Goal: Task Accomplishment & Management: Manage account settings

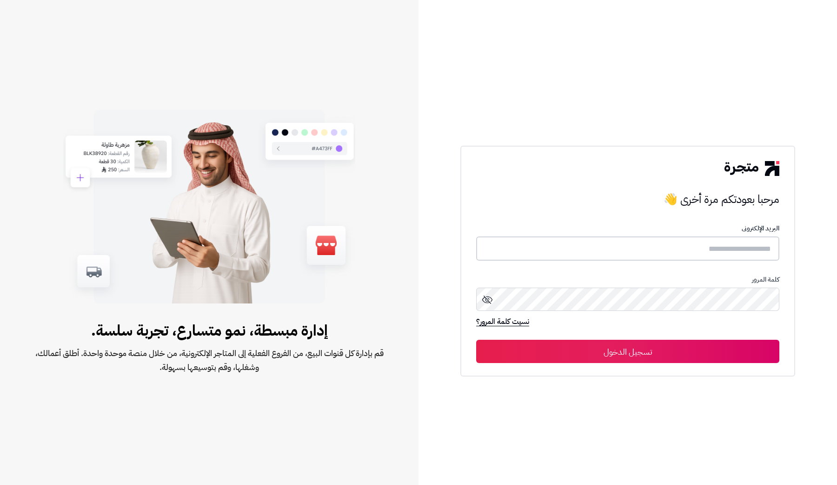
type input "**********"
click at [674, 343] on button "تسجيل الدخول" at bounding box center [627, 350] width 303 height 23
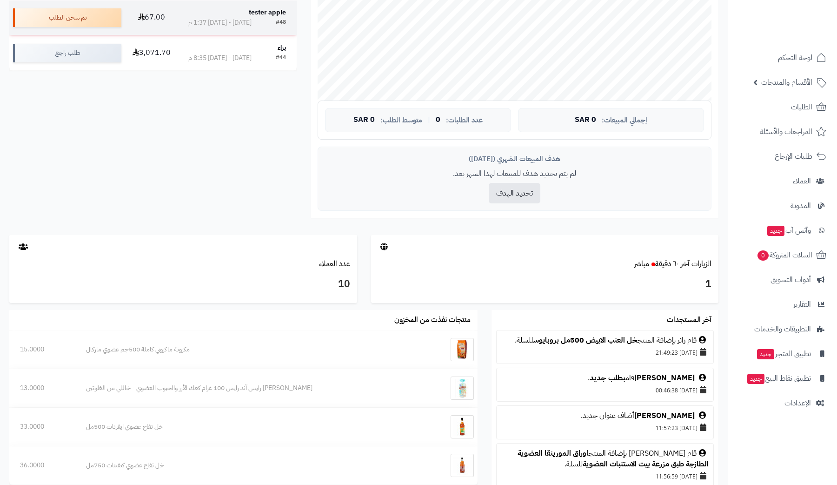
scroll to position [261, 0]
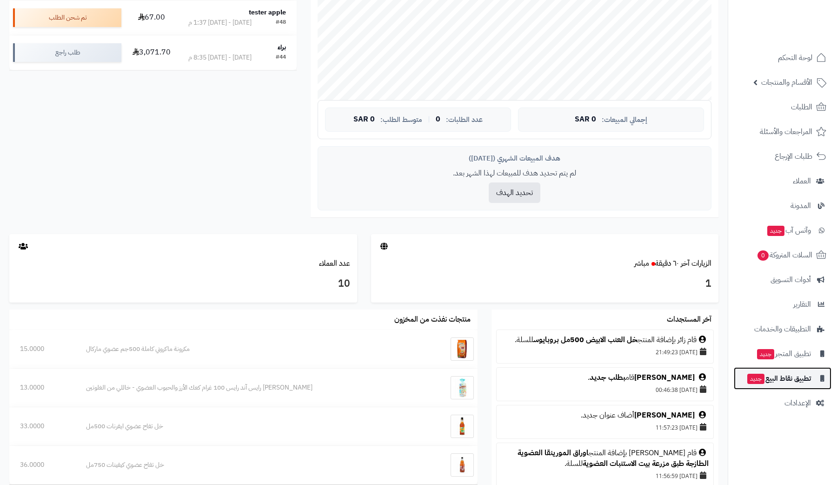
click at [786, 367] on link "تطبيق نقاط البيع جديد" at bounding box center [783, 378] width 98 height 22
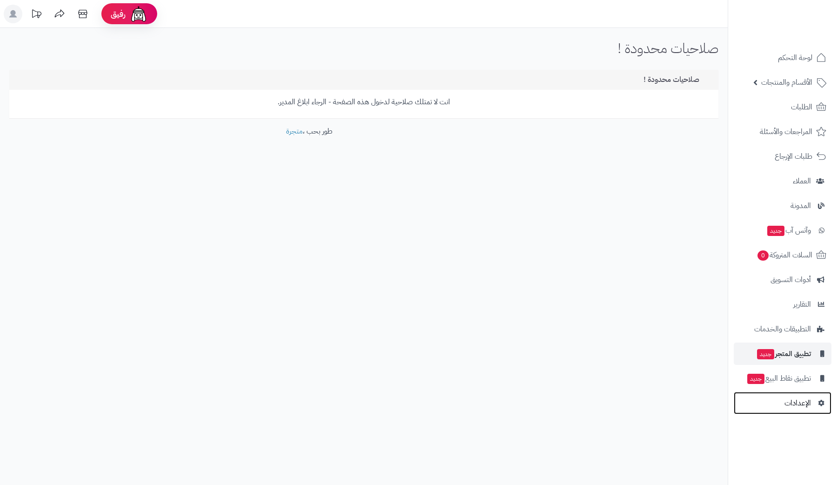
click at [807, 406] on span "الإعدادات" at bounding box center [797, 402] width 27 height 13
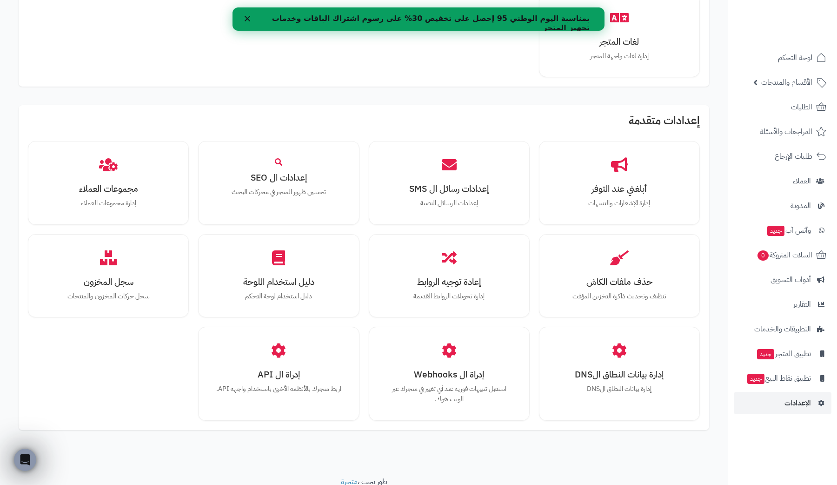
scroll to position [697, 0]
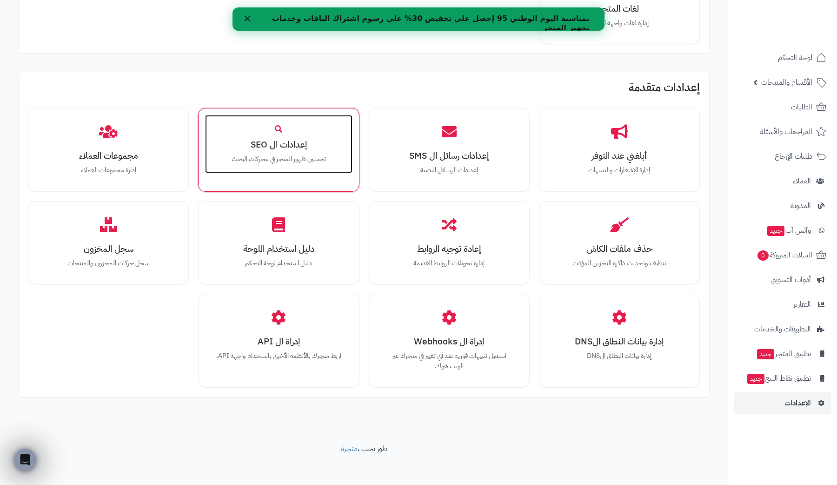
click at [291, 152] on div "إعدادات ال SEO تحسين ظهور المتجر في محركات البحث" at bounding box center [278, 144] width 147 height 59
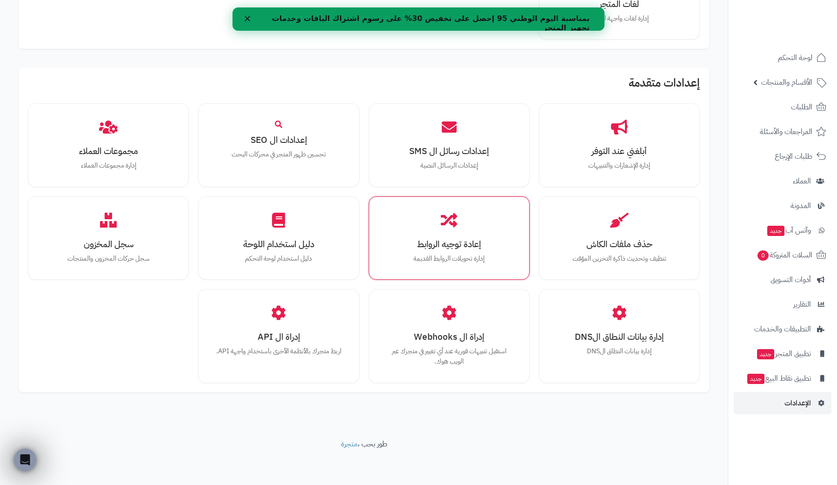
scroll to position [702, 0]
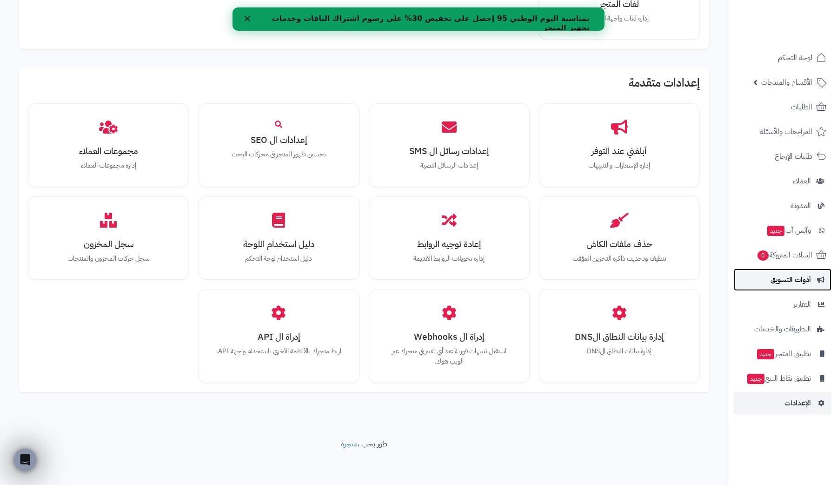
click at [807, 281] on span "أدوات التسويق" at bounding box center [791, 279] width 40 height 13
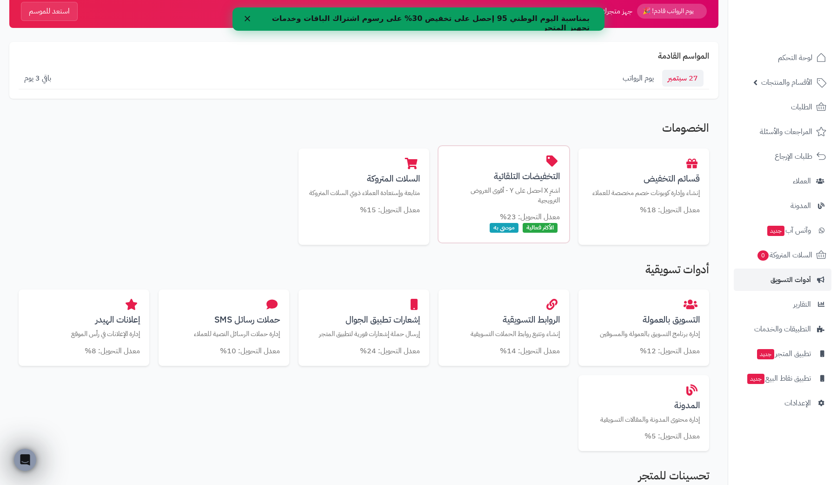
scroll to position [73, 0]
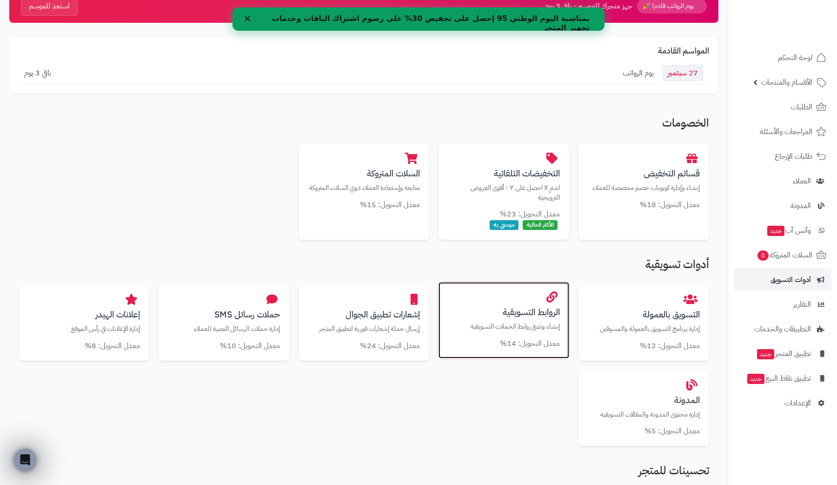
click at [523, 304] on div "الروابط التسويقية إنشاء وتتبع روابط الحملات التسويقية معدل التحويل: 14%" at bounding box center [503, 320] width 131 height 76
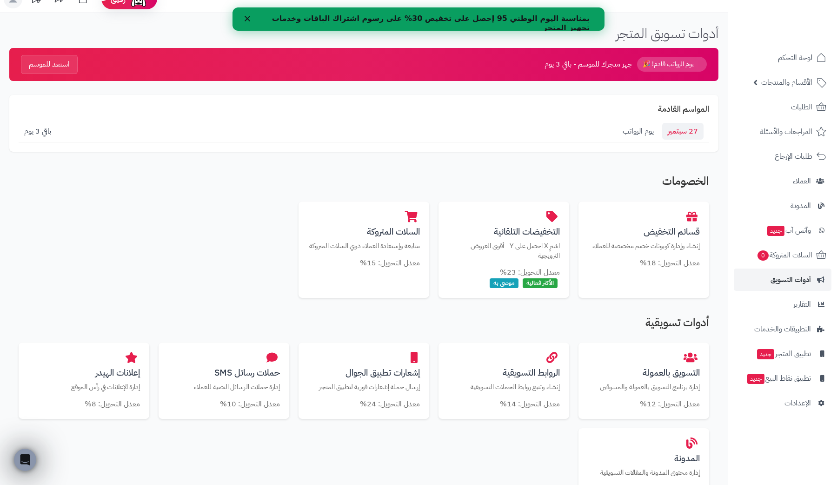
scroll to position [14, 0]
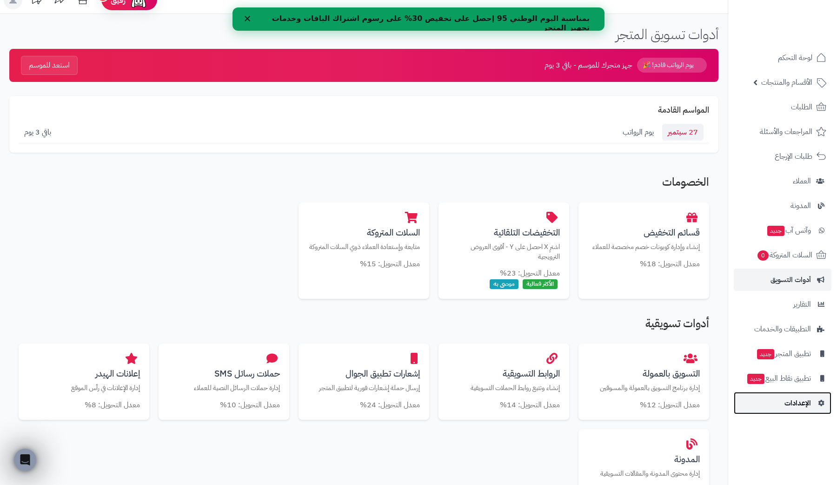
click at [771, 399] on link "الإعدادات" at bounding box center [783, 403] width 98 height 22
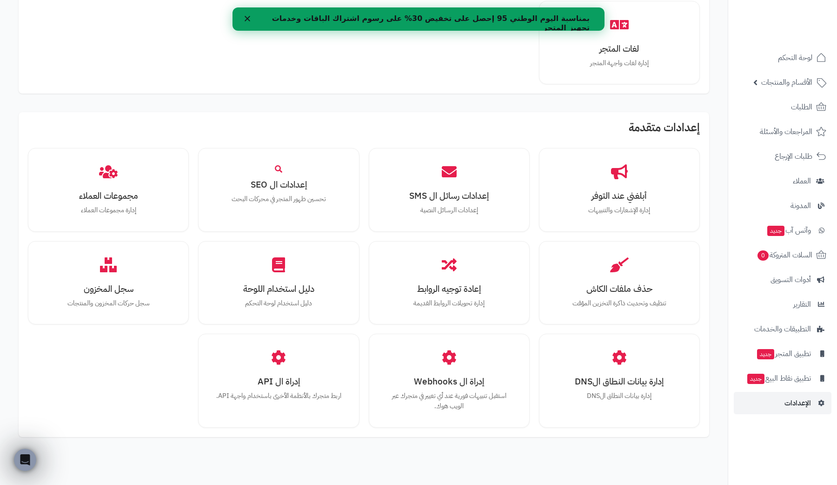
scroll to position [671, 0]
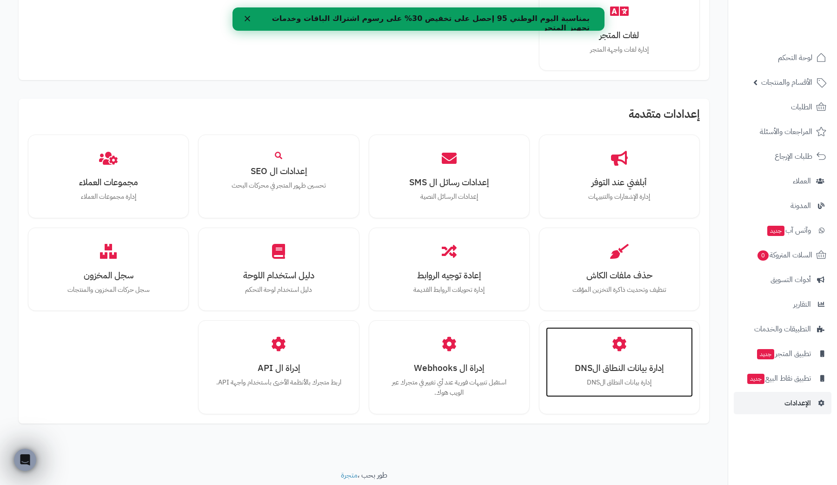
click at [634, 343] on div "إدارة بيانات النطاق الDNS إدارة بيانات النطاق الDNS" at bounding box center [619, 362] width 147 height 70
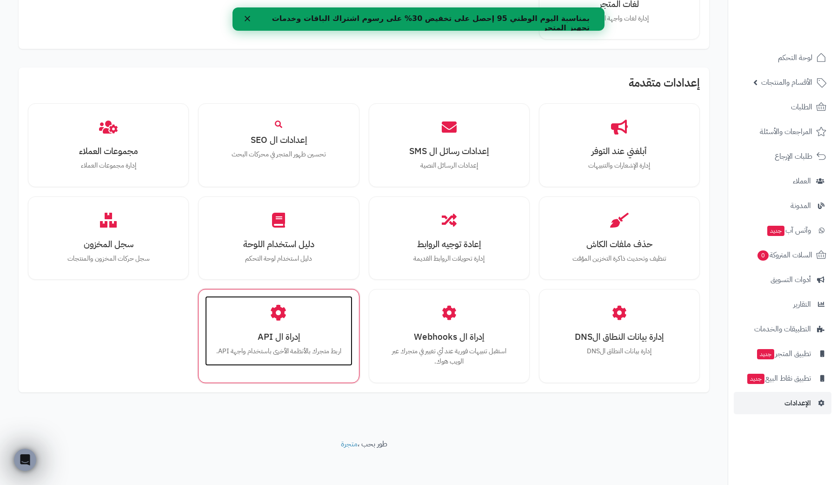
click at [272, 339] on h3 "إدراة ال API" at bounding box center [278, 337] width 128 height 10
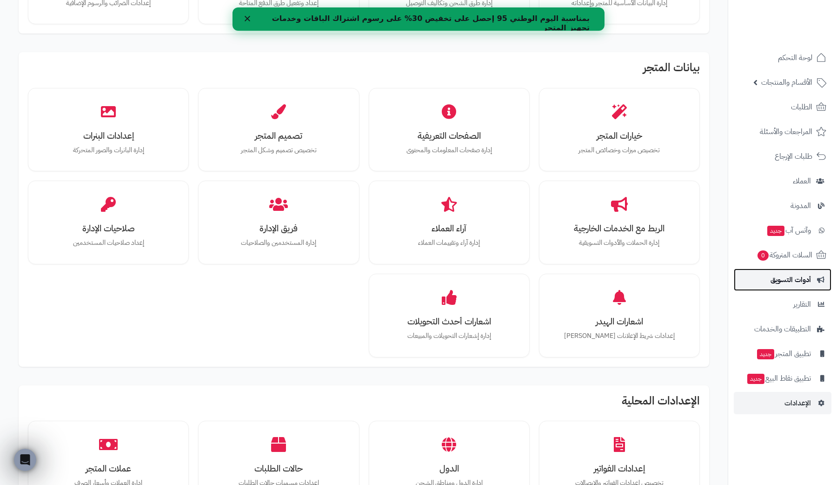
click at [809, 282] on span "أدوات التسويق" at bounding box center [791, 279] width 40 height 13
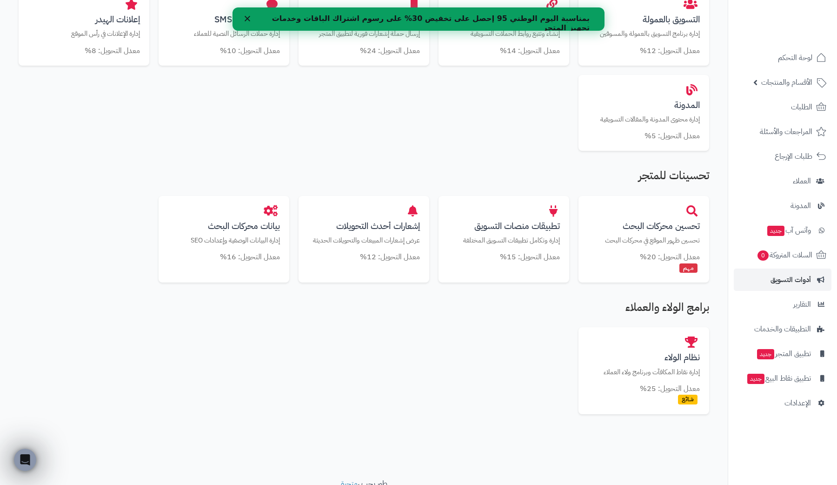
scroll to position [375, 0]
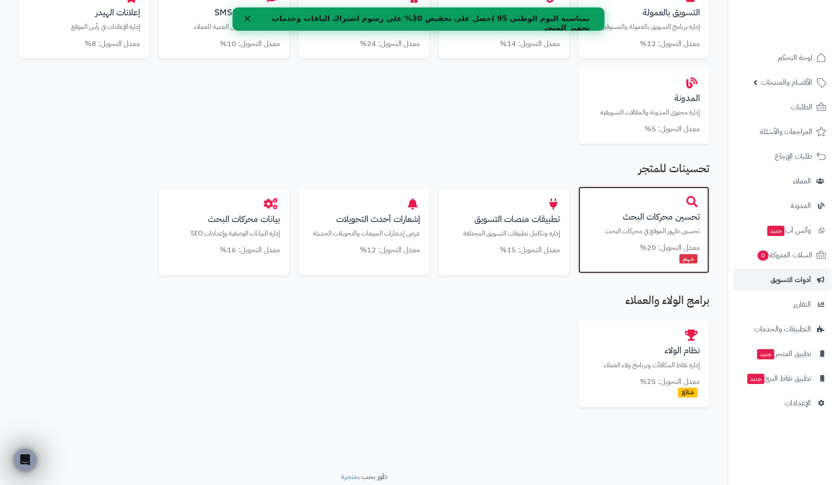
click at [640, 247] on div "معدل التحويل: 20%" at bounding box center [644, 247] width 112 height 11
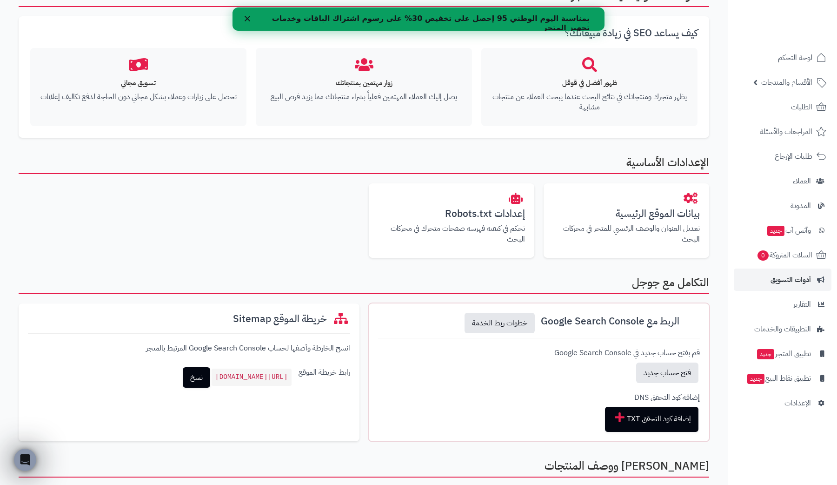
scroll to position [104, 0]
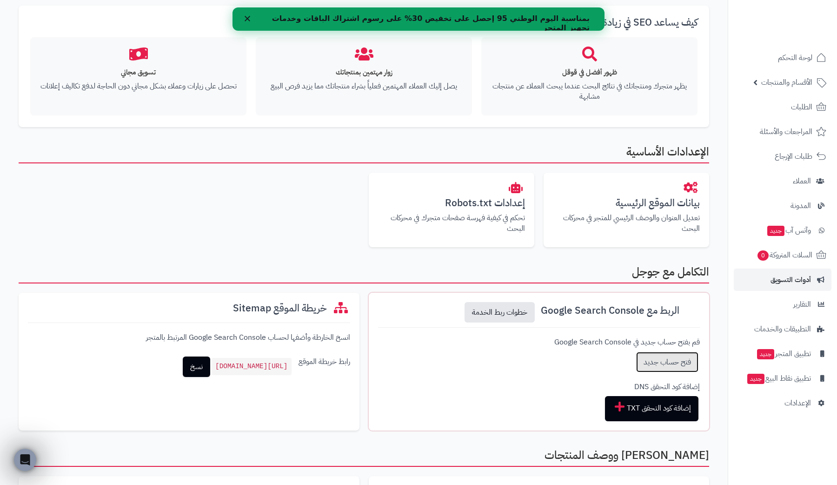
click at [654, 356] on link "فتح حساب جديد" at bounding box center [667, 362] width 62 height 20
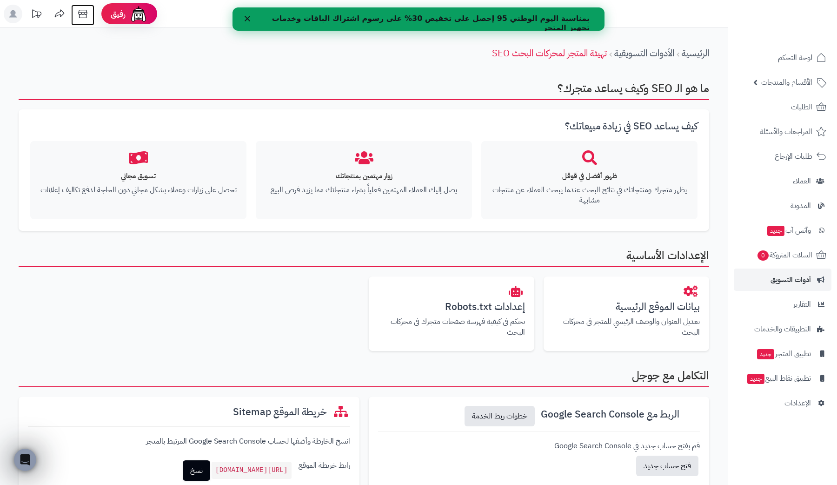
click at [80, 12] on icon at bounding box center [82, 14] width 9 height 8
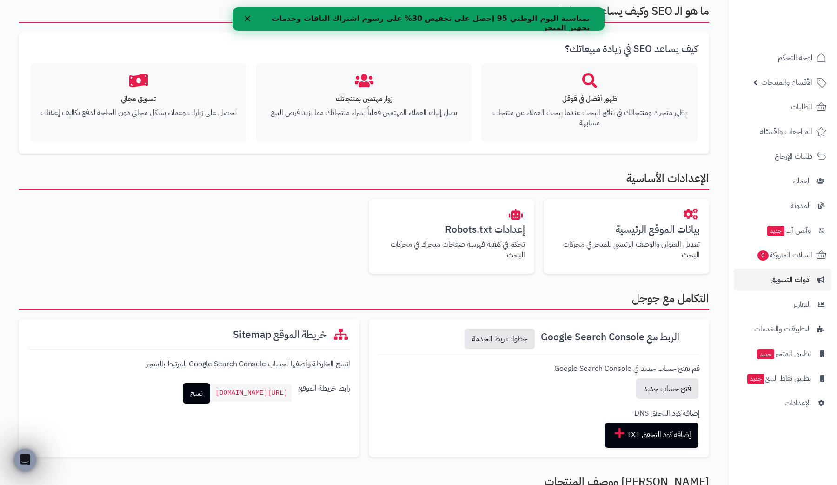
scroll to position [78, 0]
click at [513, 334] on link "خطوات ربط الخدمة" at bounding box center [500, 338] width 70 height 20
click at [511, 338] on link "خطوات ربط الخدمة" at bounding box center [500, 338] width 70 height 20
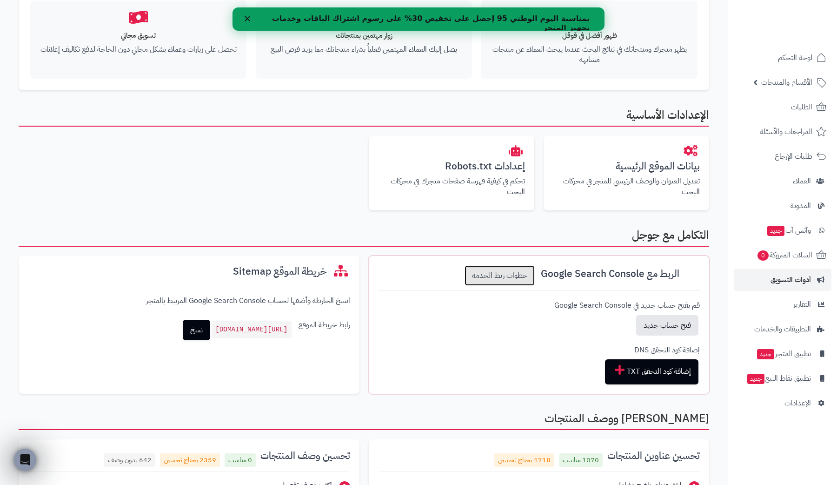
scroll to position [140, 0]
click at [666, 325] on link "فتح حساب جديد" at bounding box center [667, 325] width 62 height 20
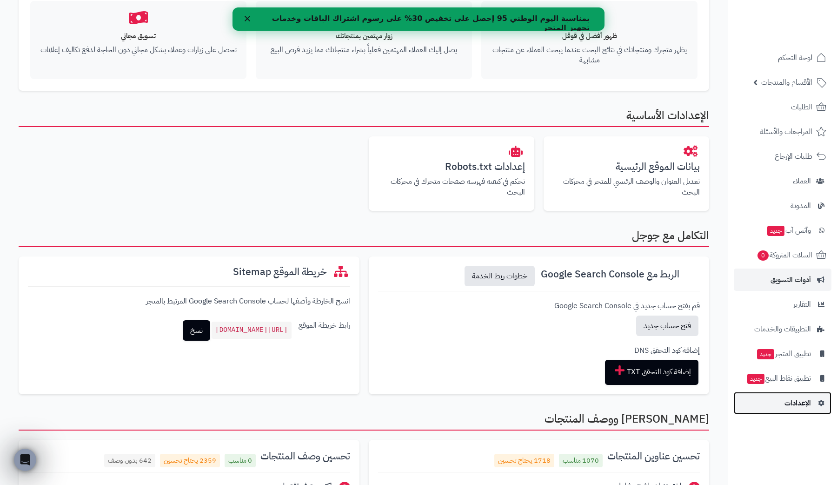
click at [780, 399] on link "الإعدادات" at bounding box center [783, 403] width 98 height 22
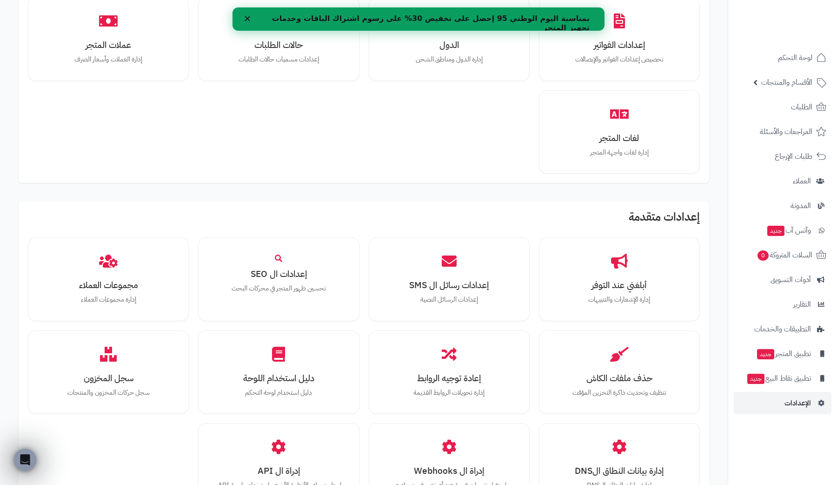
scroll to position [592, 0]
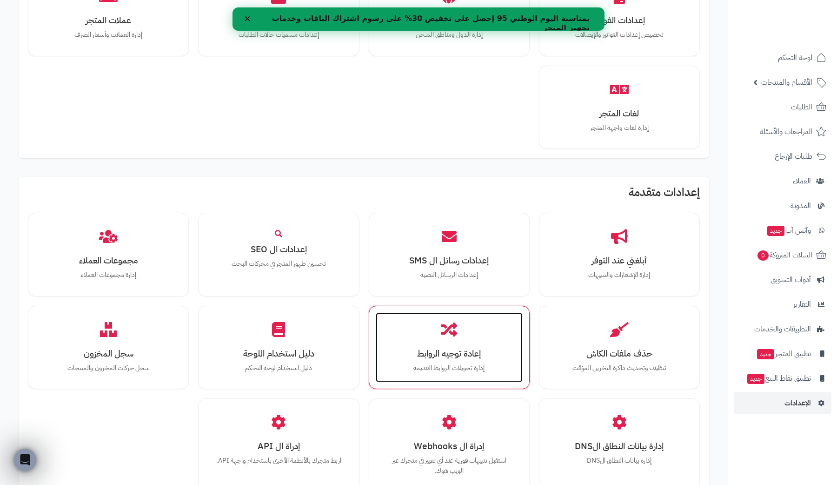
click at [452, 330] on icon at bounding box center [449, 329] width 16 height 16
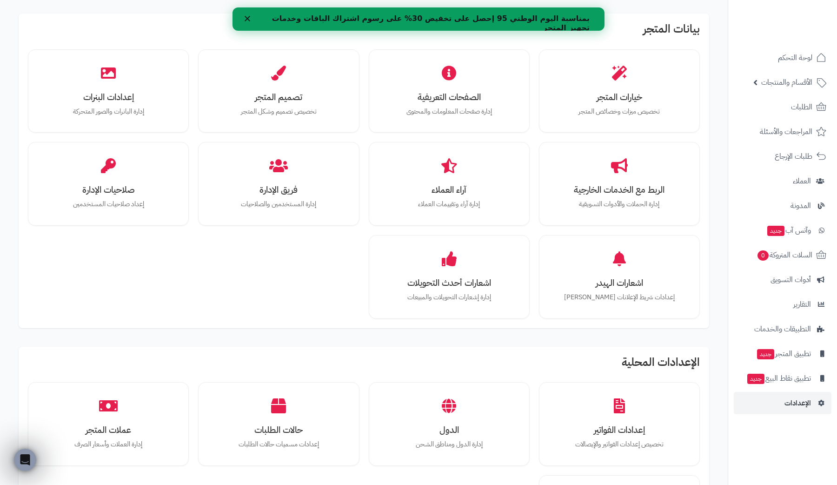
scroll to position [202, 0]
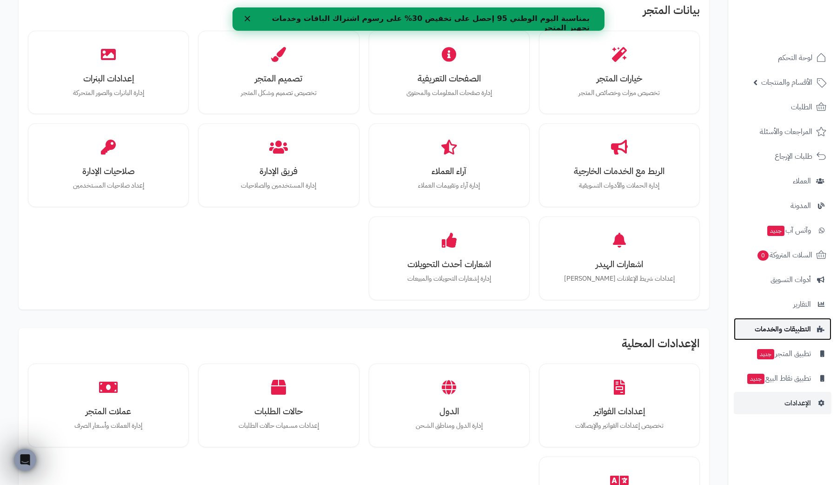
click at [809, 327] on span "التطبيقات والخدمات" at bounding box center [783, 328] width 56 height 13
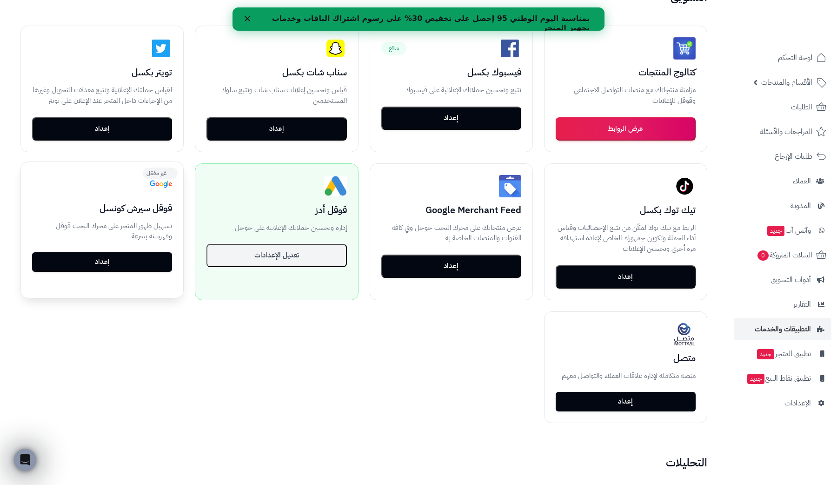
click at [94, 259] on link "إعداد" at bounding box center [102, 262] width 140 height 20
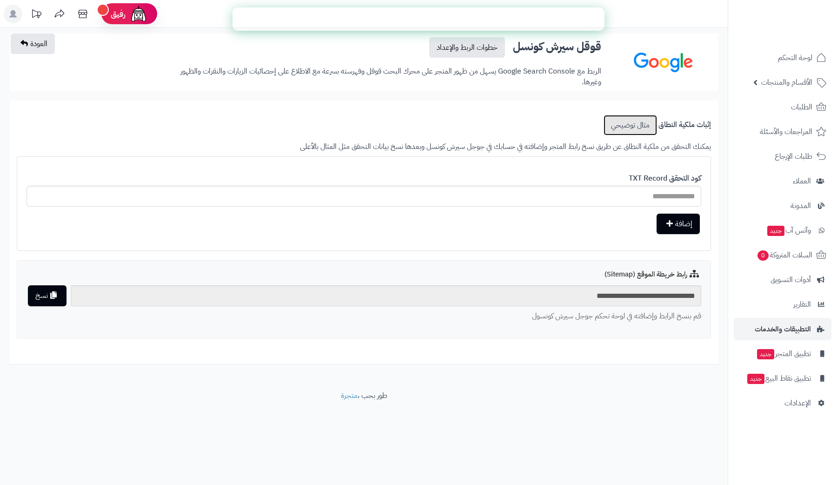
click at [616, 123] on link "مثال توضيحي" at bounding box center [630, 125] width 53 height 20
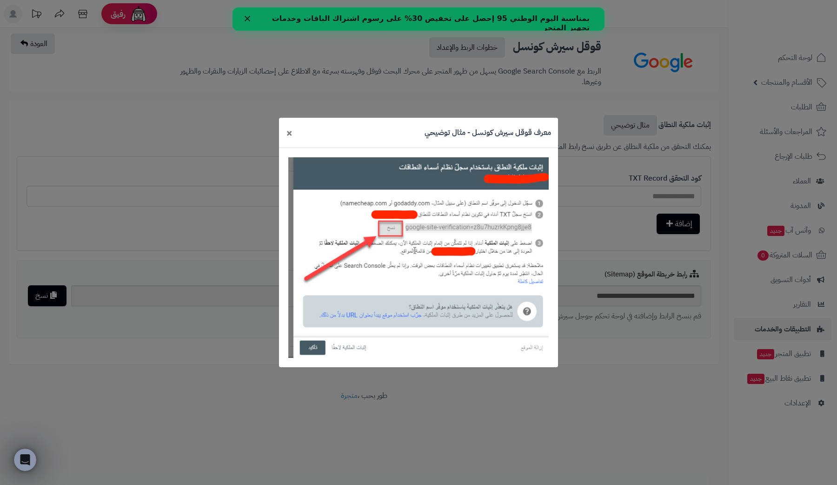
click at [258, 222] on div "معرف قوقل سيرش كونسل - مثال توضيحي ×" at bounding box center [418, 242] width 837 height 485
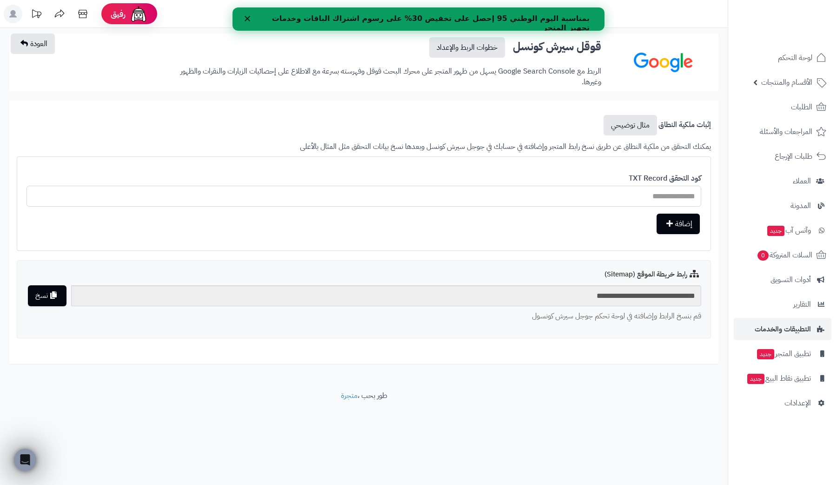
click at [659, 200] on input "text" at bounding box center [364, 196] width 675 height 21
click at [669, 219] on icon "button" at bounding box center [669, 222] width 7 height 7
click at [562, 196] on input "text" at bounding box center [364, 196] width 675 height 21
paste input "**********"
type input "**********"
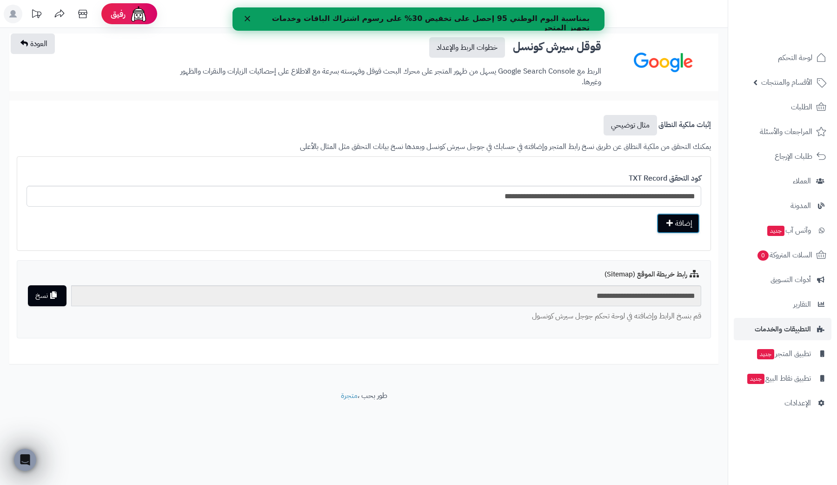
click at [676, 227] on button "إضافة" at bounding box center [678, 223] width 43 height 20
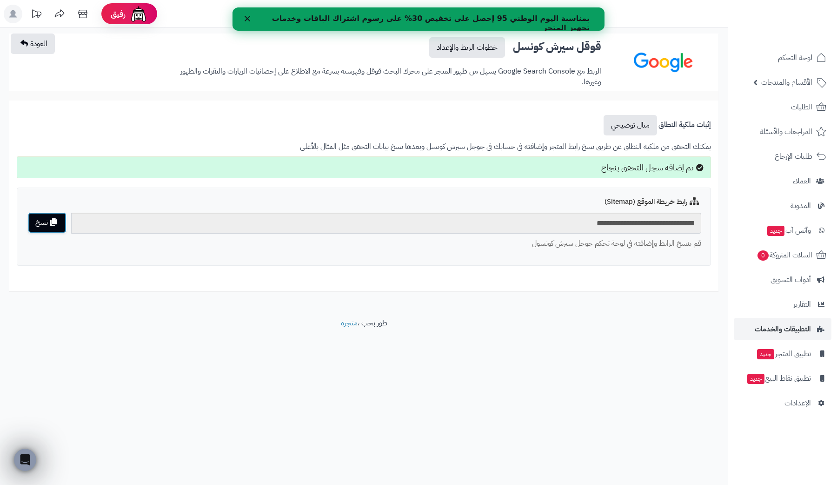
click at [46, 228] on button "نسخ" at bounding box center [47, 222] width 39 height 21
click at [788, 332] on span "التطبيقات والخدمات" at bounding box center [783, 328] width 56 height 13
click at [249, 17] on polygon "إغلاق" at bounding box center [248, 19] width 6 height 6
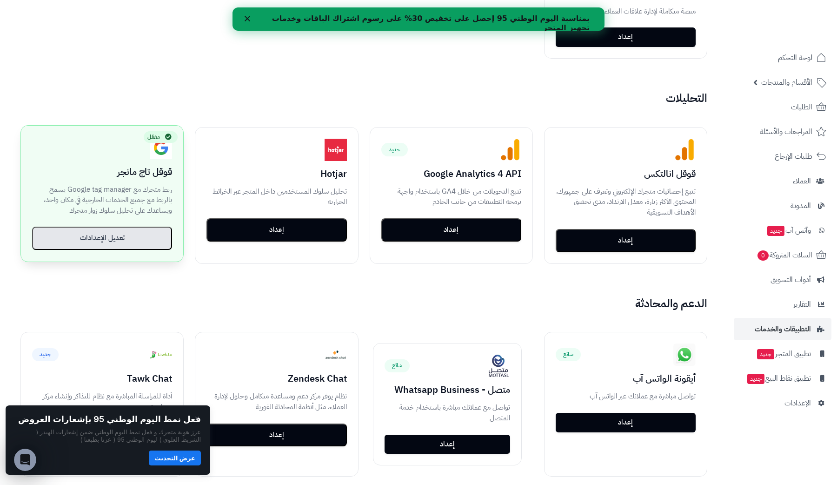
click at [111, 239] on button "تعديل الإعدادات" at bounding box center [102, 237] width 140 height 23
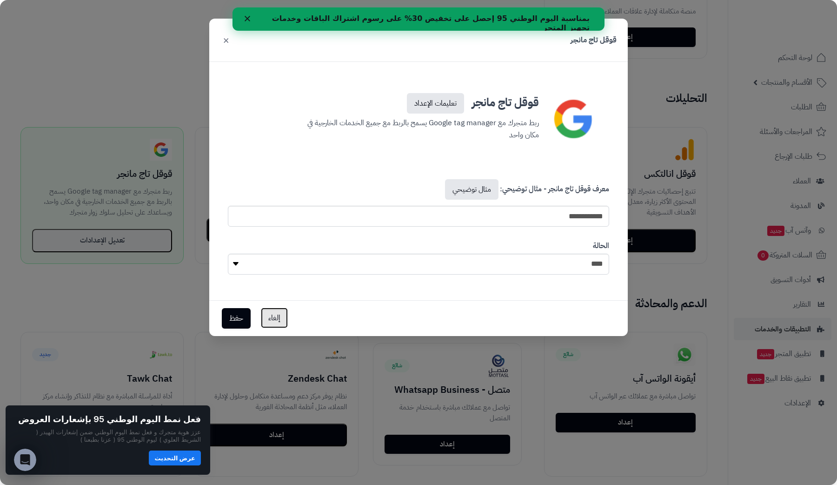
click at [277, 310] on button "إلغاء" at bounding box center [274, 317] width 27 height 20
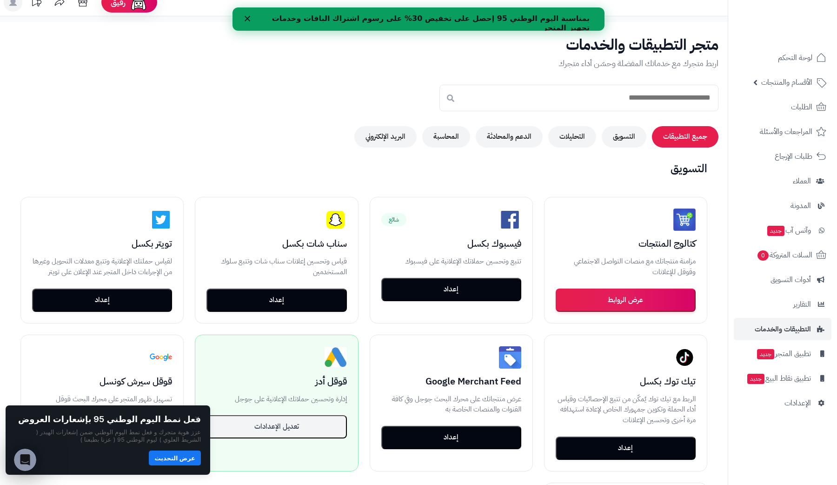
scroll to position [4, 0]
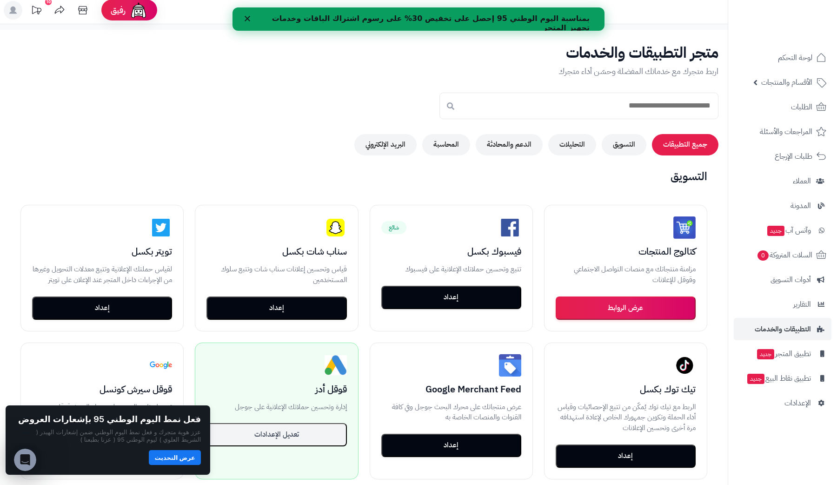
click at [186, 456] on button "عرض التحديث" at bounding box center [175, 457] width 52 height 15
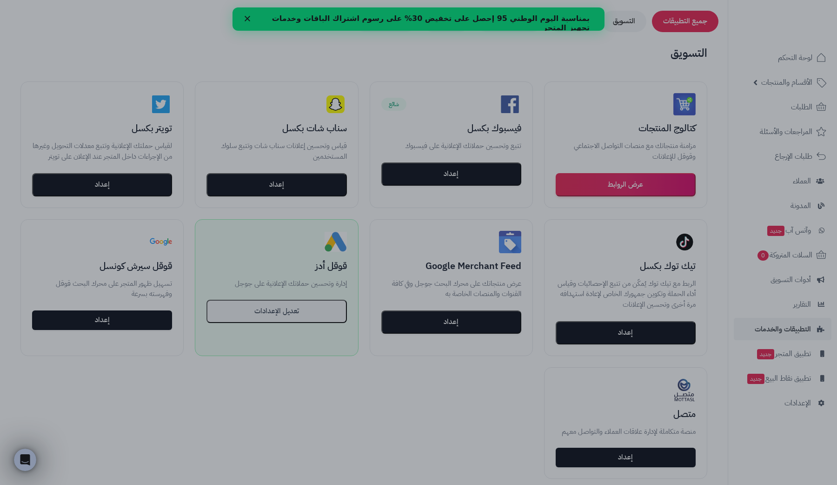
scroll to position [143, 0]
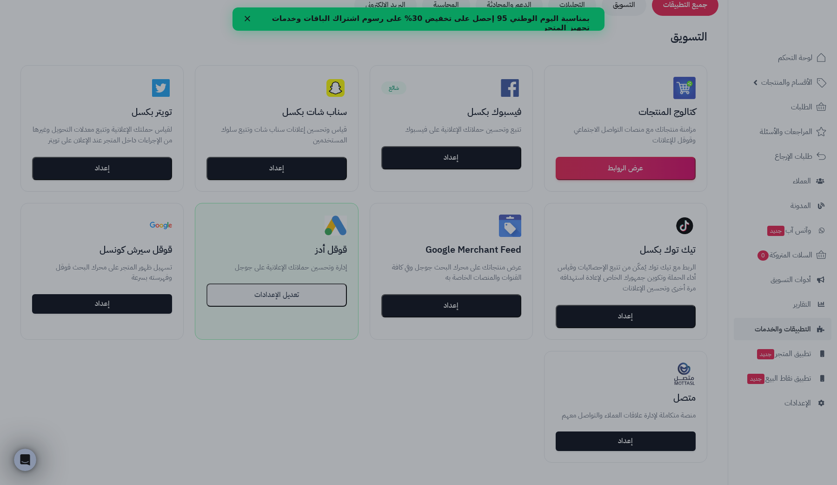
click at [545, 175] on div at bounding box center [418, 242] width 837 height 485
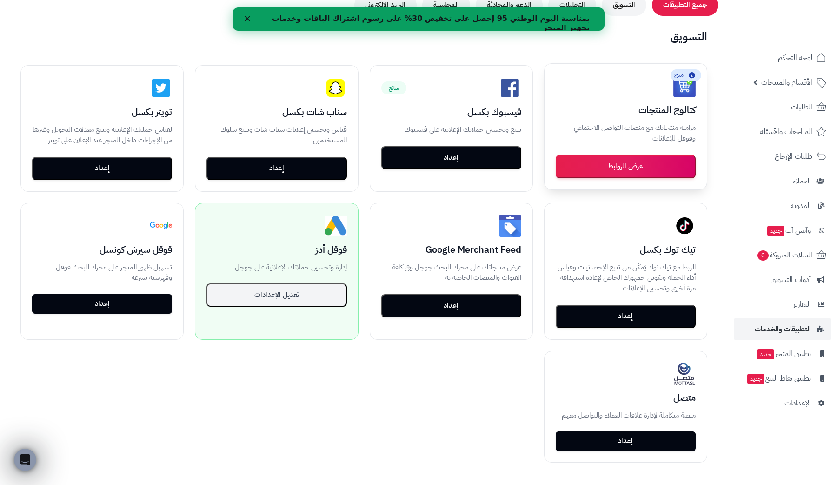
scroll to position [0, 0]
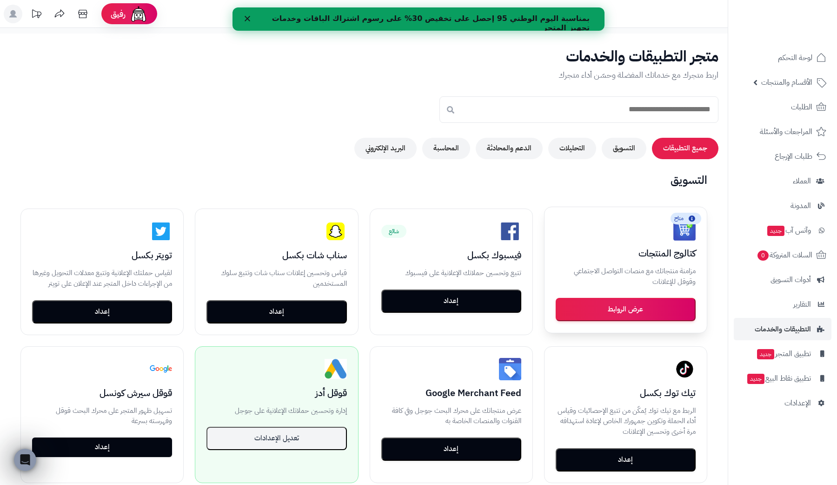
click at [651, 303] on button "عرض الروابط" at bounding box center [626, 309] width 140 height 23
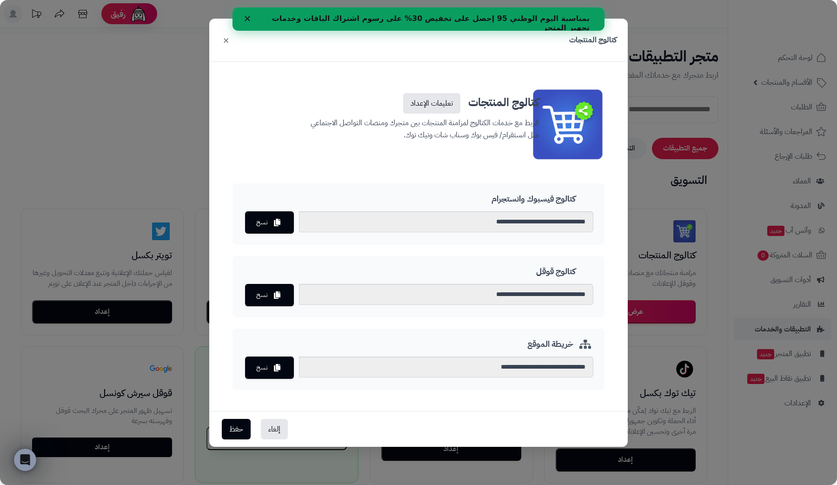
scroll to position [9, 0]
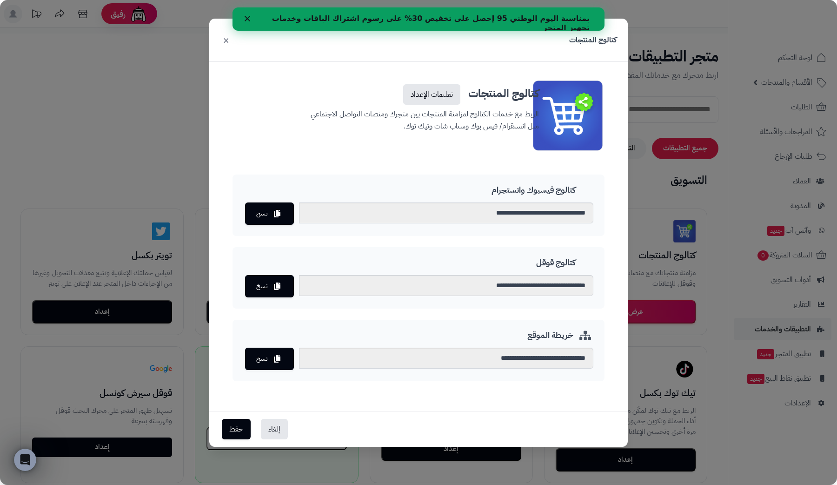
click at [246, 17] on icon "إغلاق" at bounding box center [248, 19] width 6 height 6
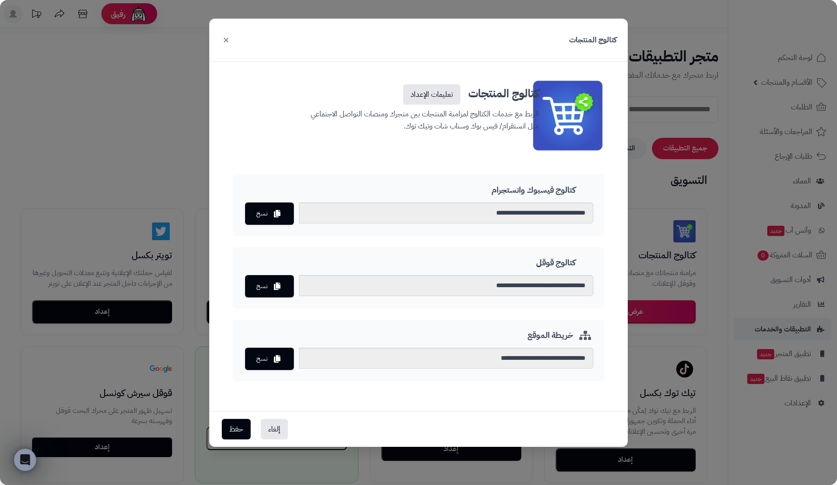
click at [228, 44] on button "×" at bounding box center [225, 39] width 11 height 20
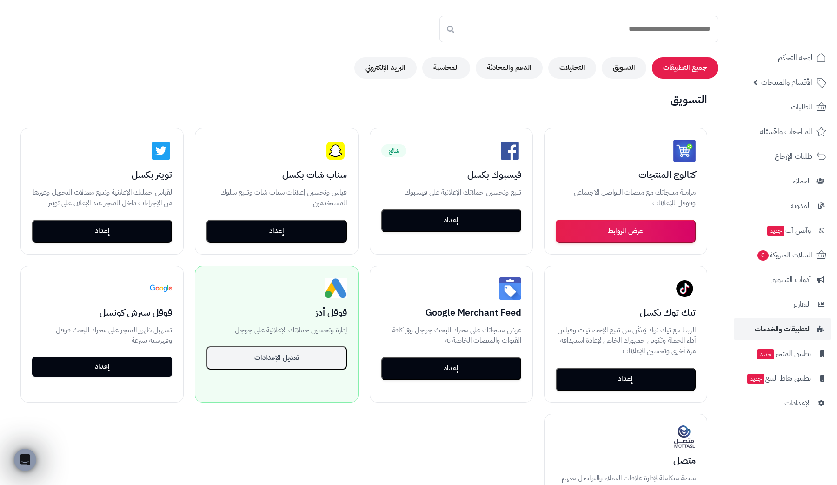
scroll to position [80, 0]
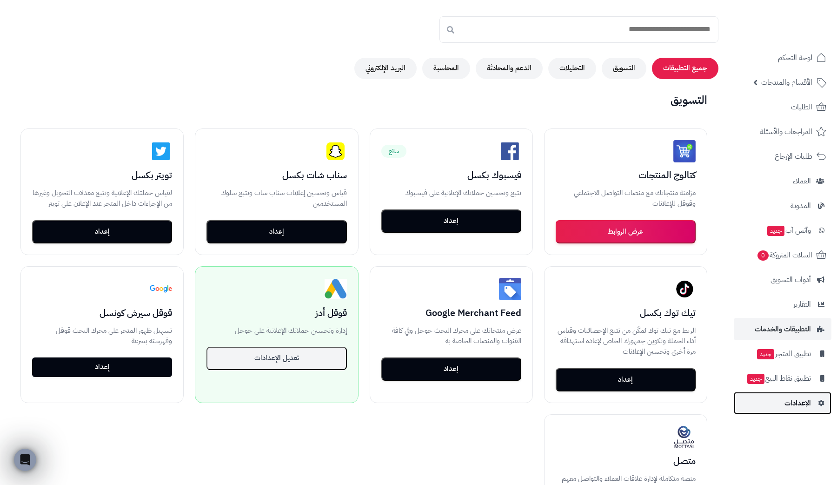
click at [785, 399] on span "الإعدادات" at bounding box center [797, 402] width 27 height 13
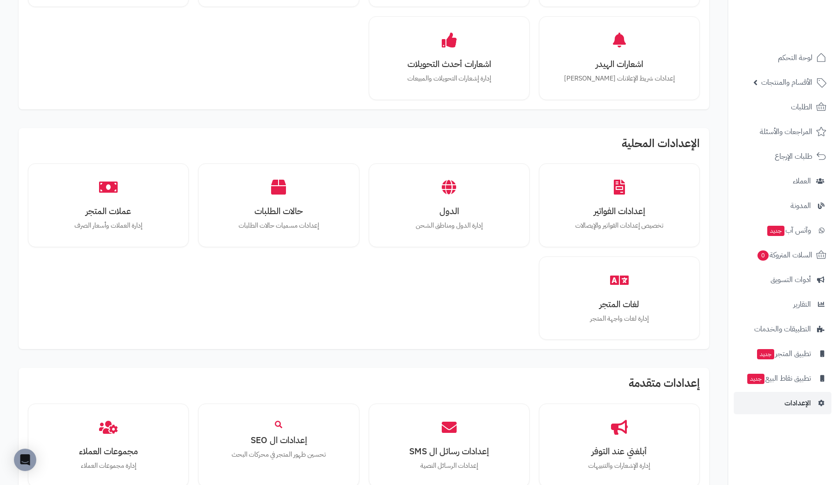
scroll to position [405, 0]
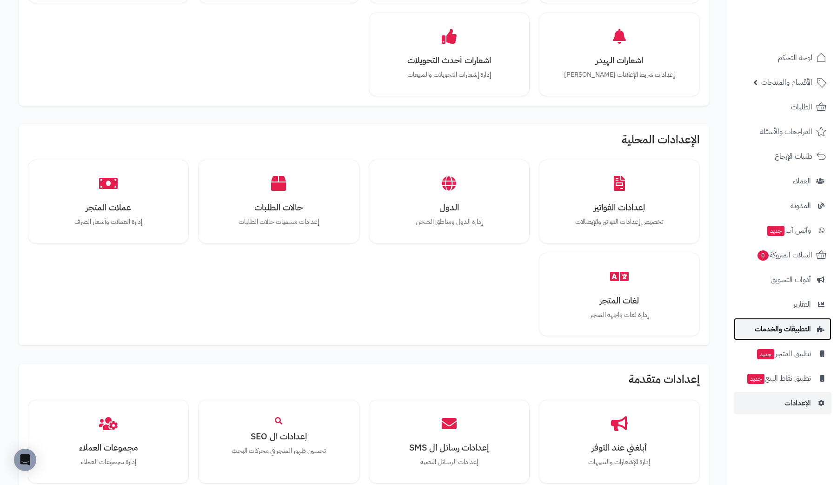
click at [787, 329] on span "التطبيقات والخدمات" at bounding box center [783, 328] width 56 height 13
click at [814, 329] on link "التطبيقات والخدمات" at bounding box center [783, 329] width 98 height 22
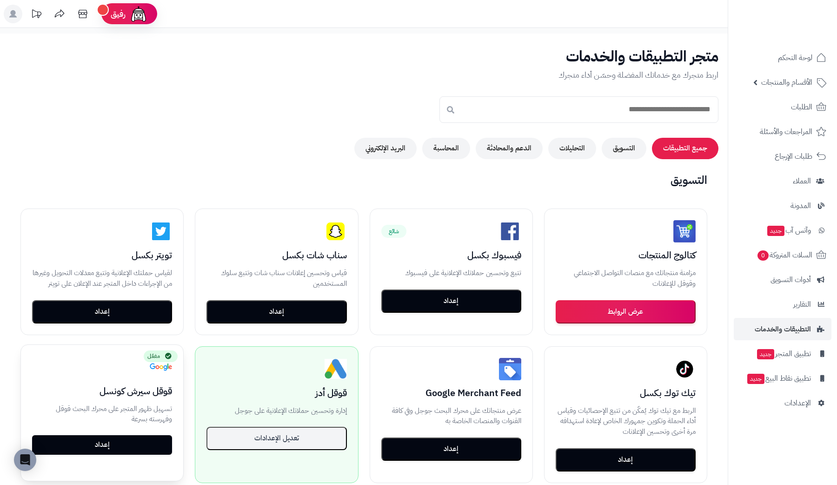
click at [121, 447] on link "إعداد" at bounding box center [102, 445] width 140 height 20
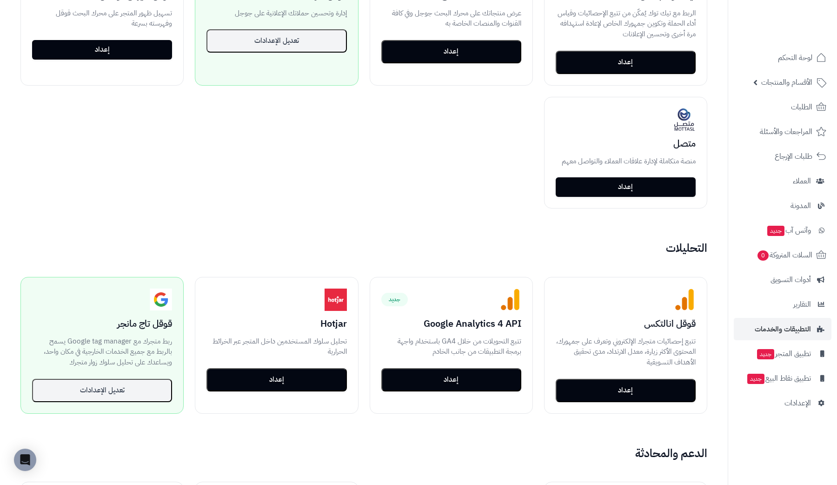
scroll to position [399, 0]
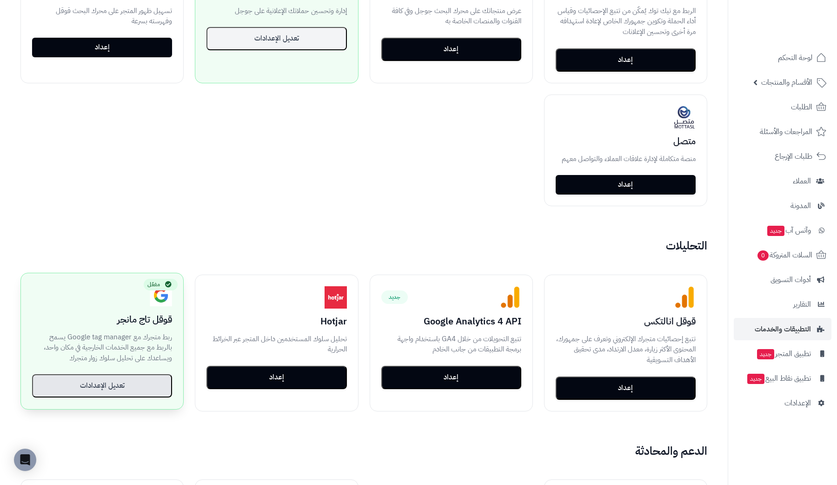
click at [120, 387] on button "تعديل الإعدادات" at bounding box center [102, 385] width 140 height 23
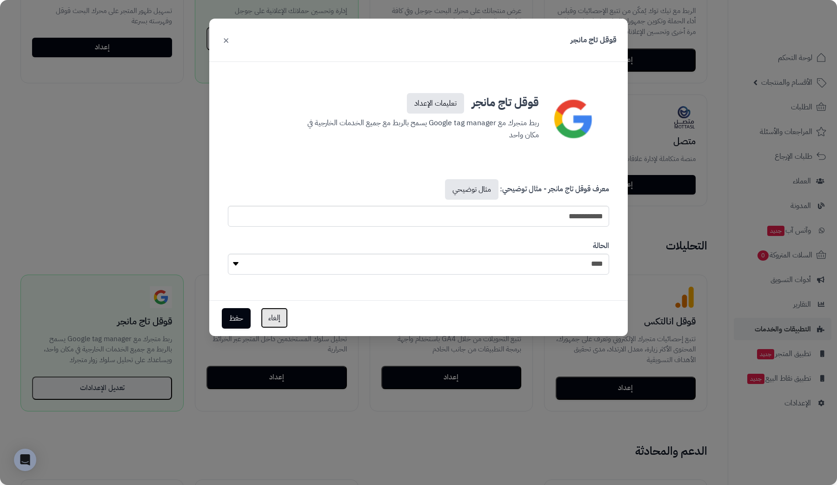
click at [274, 321] on button "إلغاء" at bounding box center [274, 317] width 27 height 20
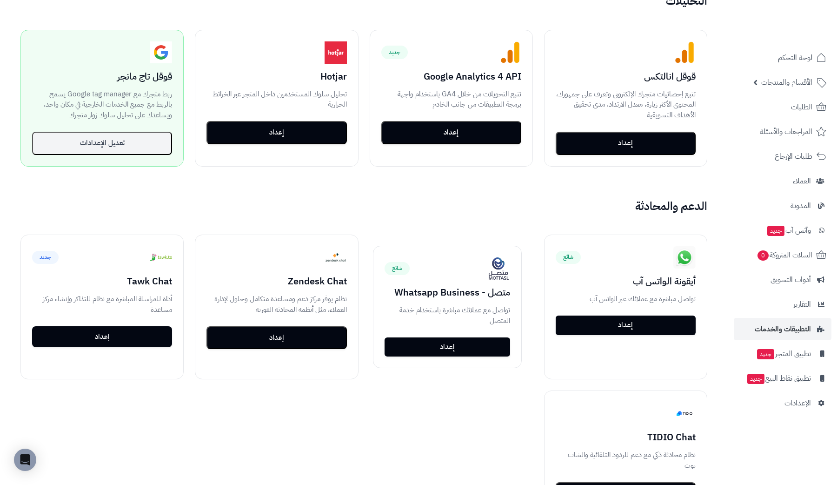
scroll to position [699, 0]
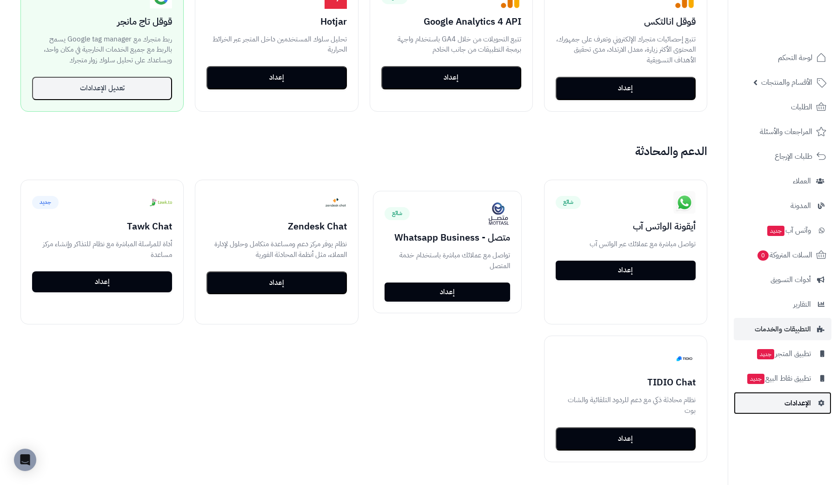
click at [804, 404] on span "الإعدادات" at bounding box center [797, 402] width 27 height 13
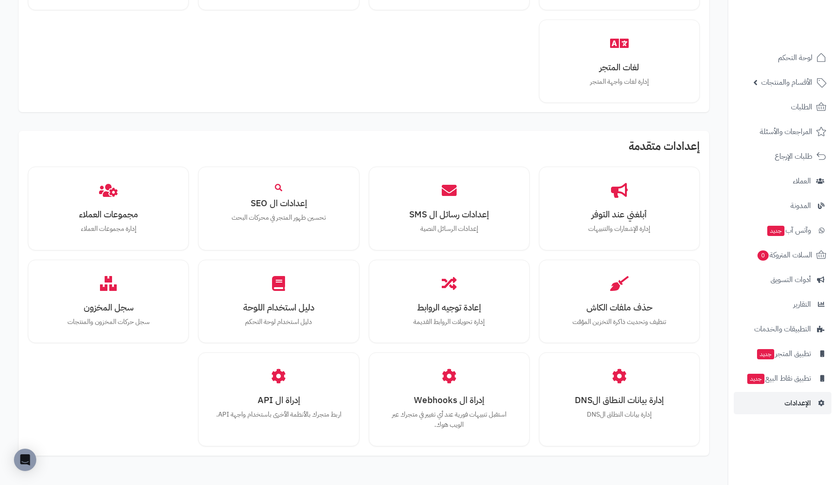
scroll to position [660, 0]
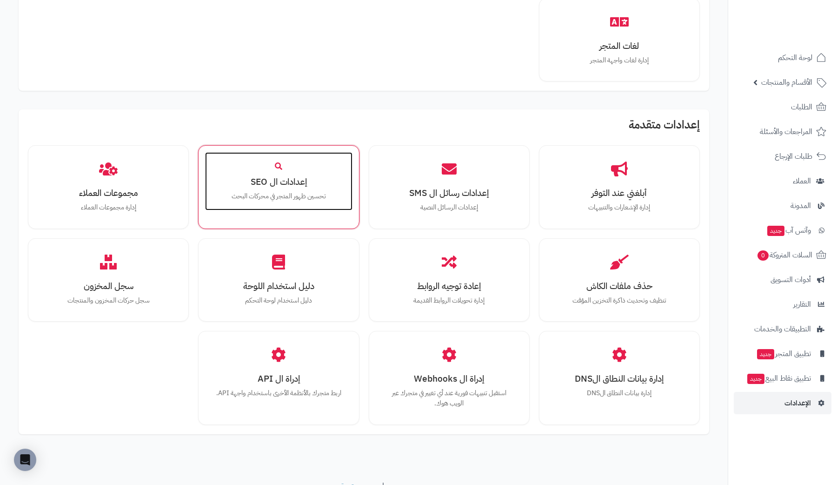
click at [281, 189] on div "إعدادات ال SEO تحسين ظهور المتجر في محركات البحث" at bounding box center [278, 181] width 147 height 59
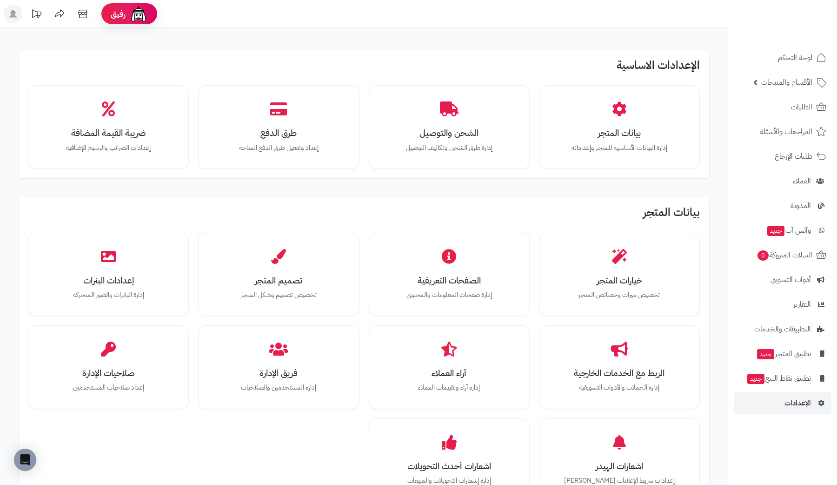
scroll to position [660, 0]
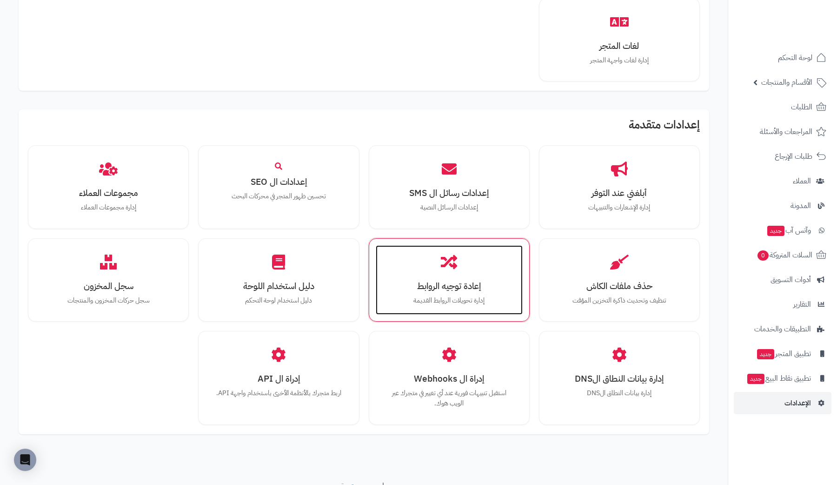
click at [465, 292] on div "إعادة توجيه الروابط إدارة تحويلات الروابط القديمة" at bounding box center [449, 280] width 147 height 70
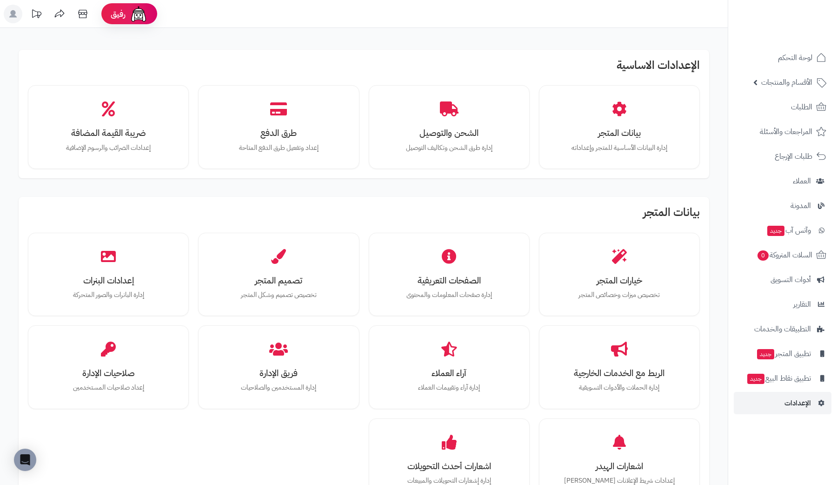
scroll to position [661, 0]
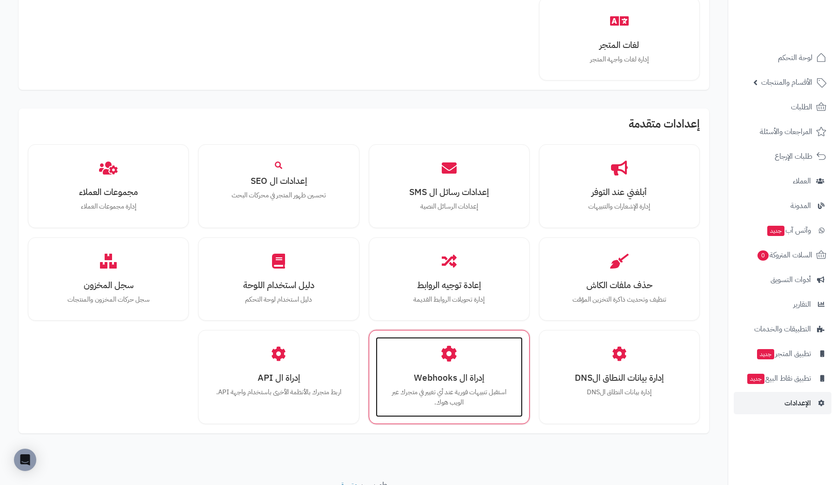
click at [462, 375] on h3 "إدراة ال Webhooks" at bounding box center [449, 377] width 128 height 10
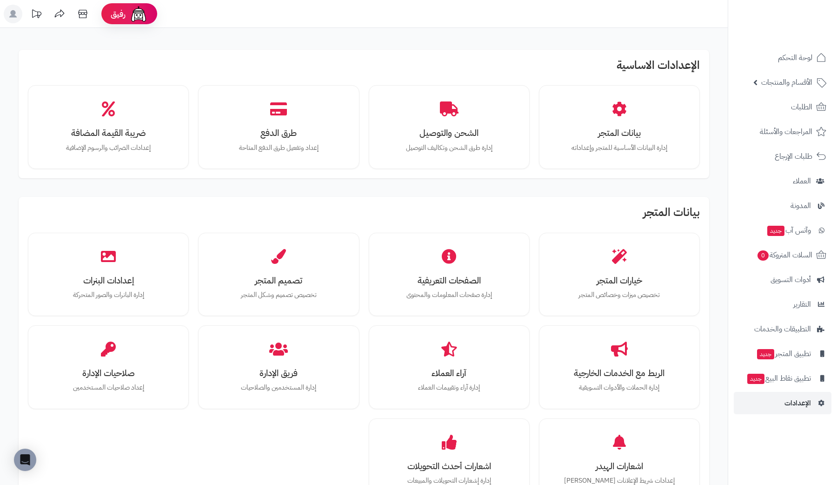
scroll to position [661, 0]
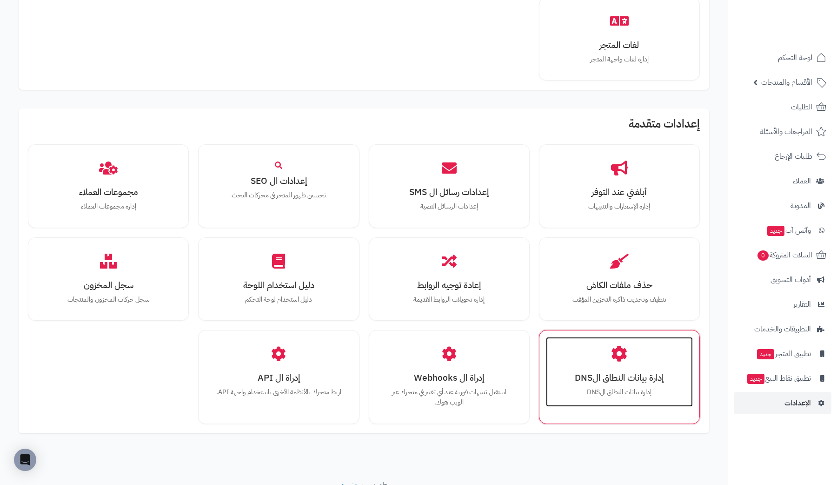
click at [616, 376] on h3 "إدارة بيانات النطاق الDNS" at bounding box center [619, 377] width 128 height 10
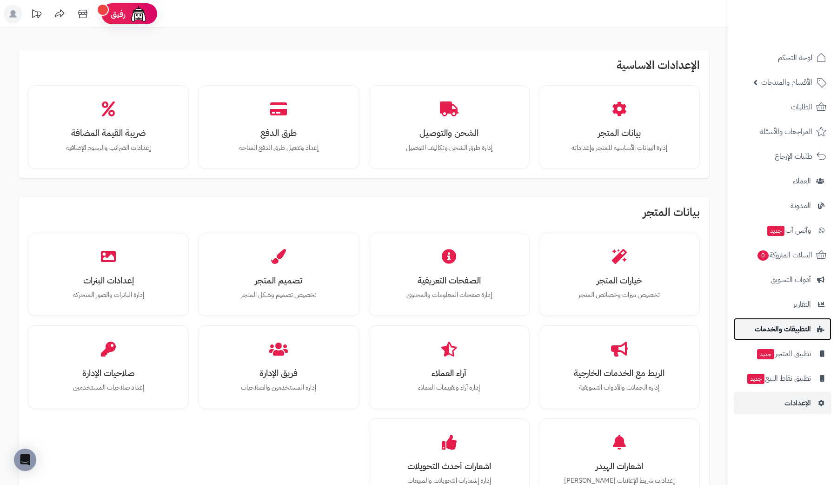
click at [819, 332] on link "التطبيقات والخدمات" at bounding box center [783, 329] width 98 height 22
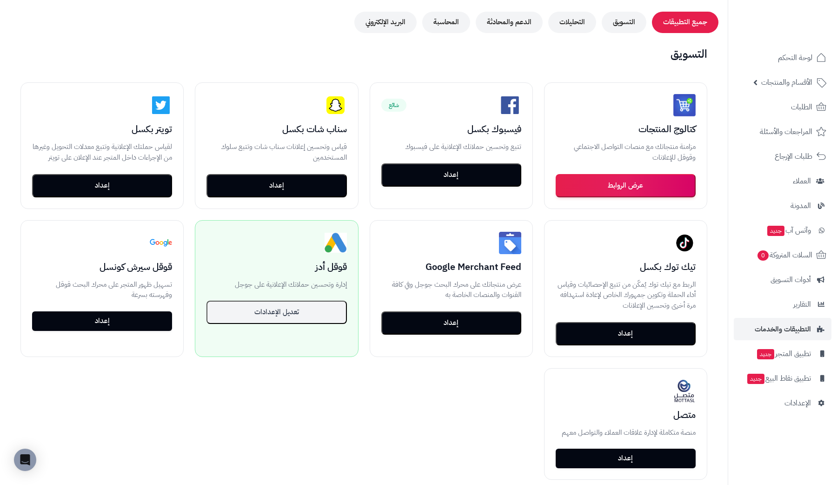
scroll to position [125, 0]
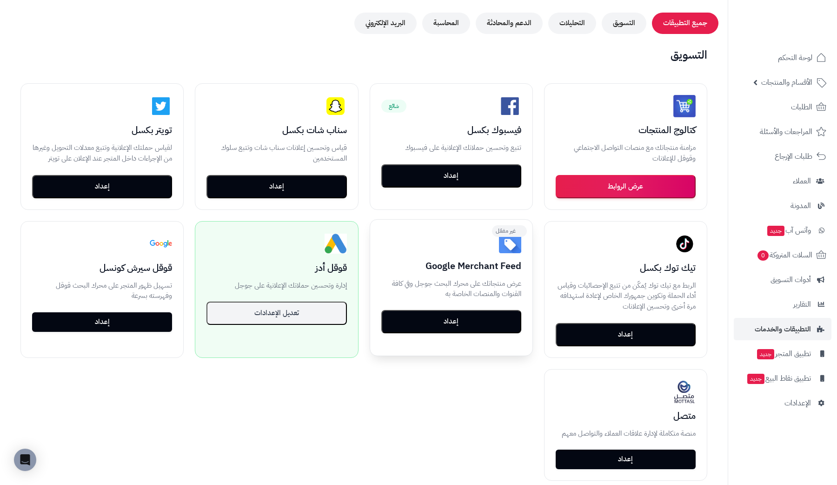
click at [453, 320] on button "إعداد" at bounding box center [451, 321] width 140 height 23
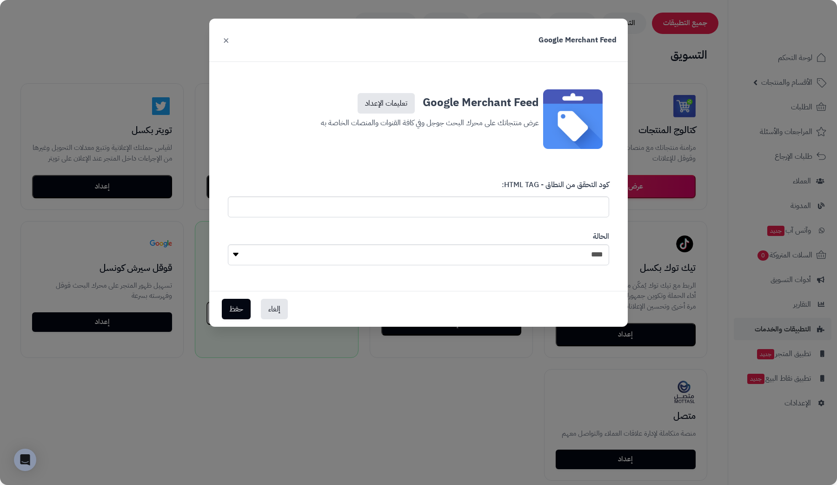
click at [489, 106] on h3 "Google Merchant Feed تعليمات الإعداد" at bounding box center [418, 101] width 241 height 24
copy h3 "Google Merchant Feed"
click at [228, 39] on button "×" at bounding box center [225, 39] width 11 height 20
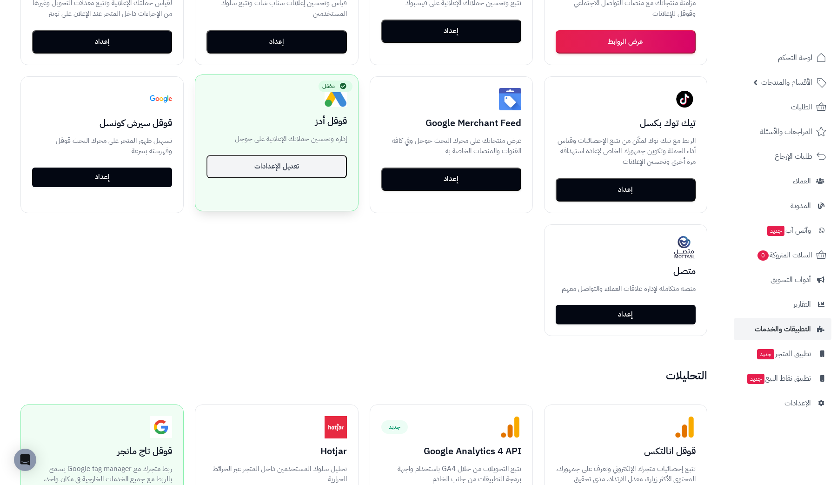
scroll to position [0, 0]
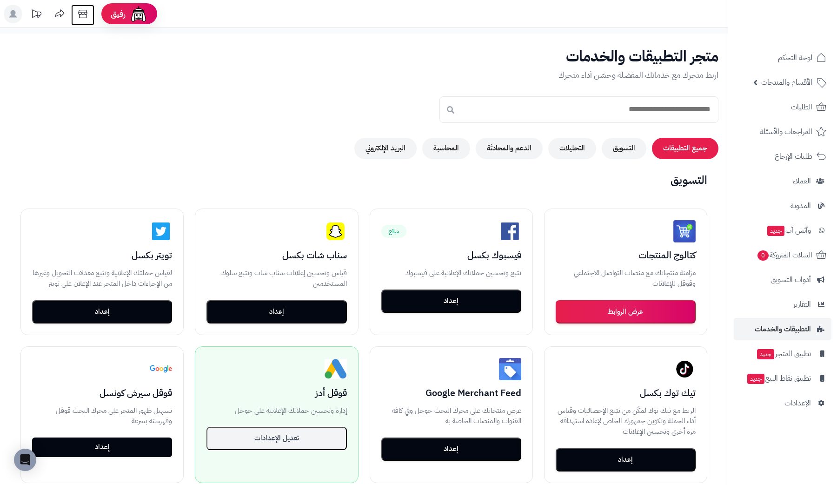
click at [80, 22] on icon at bounding box center [82, 14] width 19 height 19
click at [430, 453] on button "إعداد" at bounding box center [451, 446] width 140 height 23
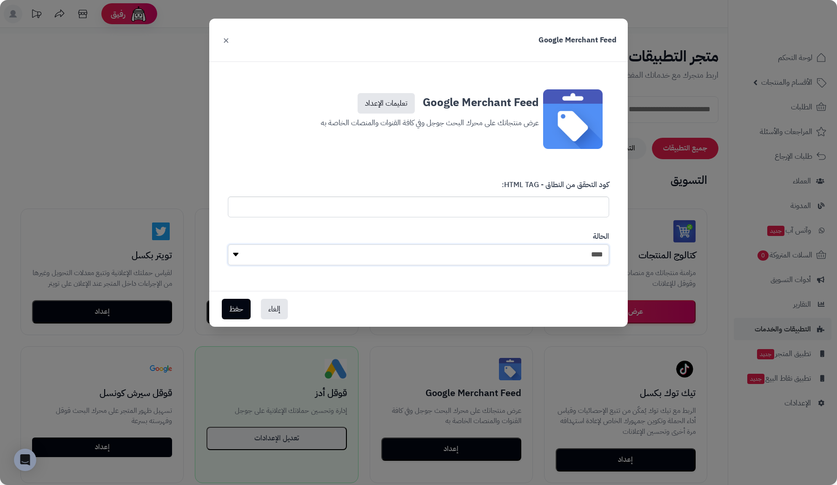
click at [471, 258] on select "**** ****" at bounding box center [418, 254] width 381 height 21
select select "*"
click at [228, 244] on select "**** ****" at bounding box center [418, 254] width 381 height 21
click at [517, 197] on input "text" at bounding box center [418, 206] width 381 height 21
click at [392, 108] on link "تعليمات الإعداد" at bounding box center [386, 103] width 57 height 20
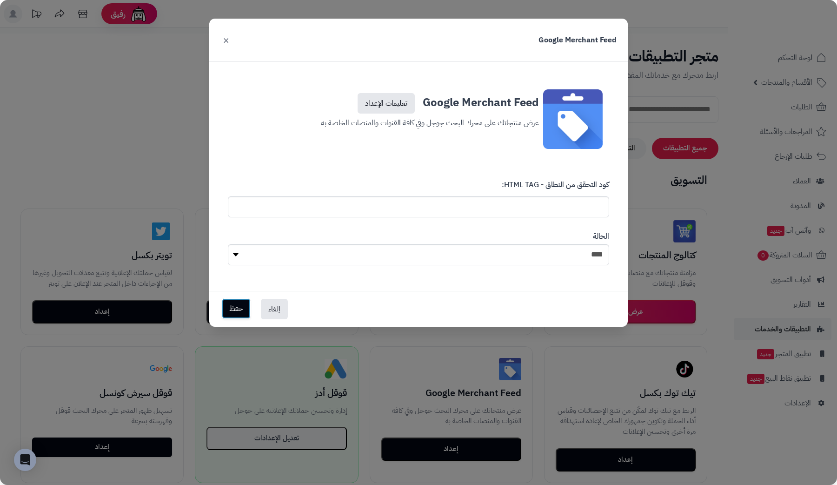
click at [228, 304] on button "حفظ" at bounding box center [236, 308] width 29 height 20
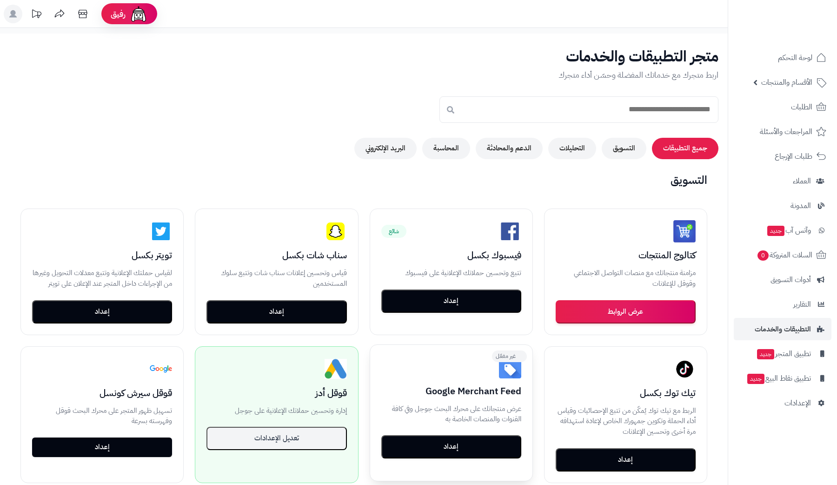
click at [415, 439] on button "إعداد" at bounding box center [451, 446] width 140 height 23
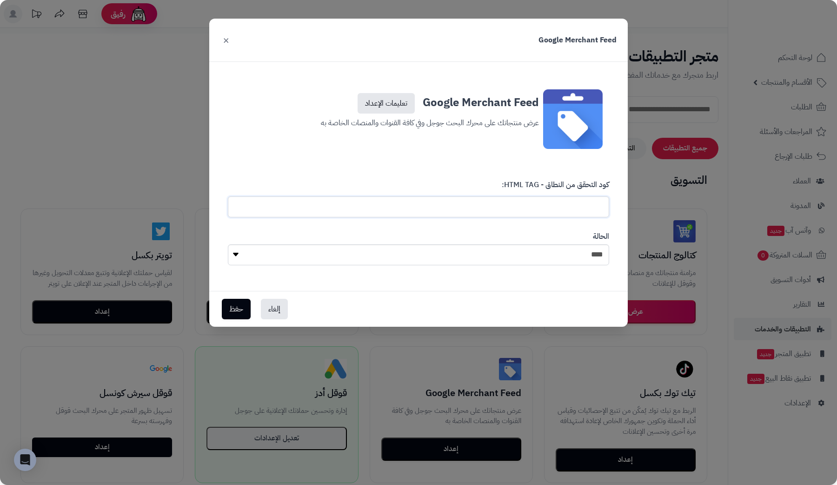
click at [487, 214] on input "text" at bounding box center [418, 206] width 381 height 21
click at [392, 102] on link "تعليمات الإعداد" at bounding box center [386, 103] width 57 height 20
click at [557, 202] on input "text" at bounding box center [418, 206] width 381 height 21
paste input "**********"
type input "**********"
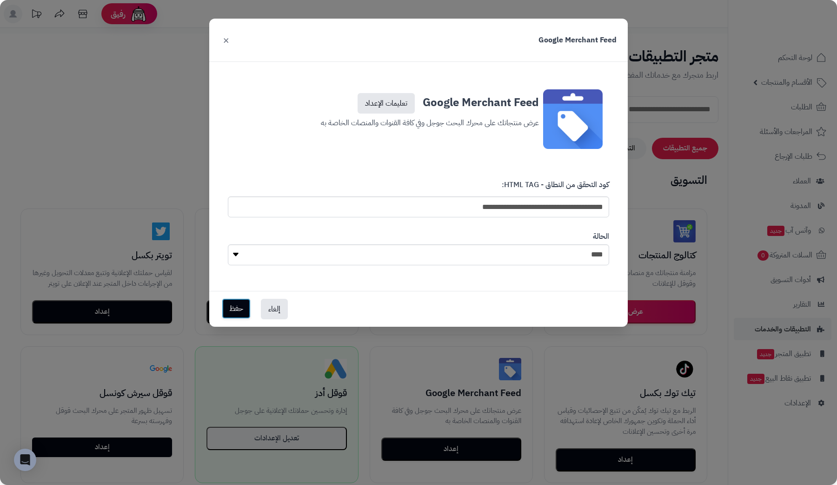
click at [234, 307] on button "حفظ" at bounding box center [236, 308] width 29 height 20
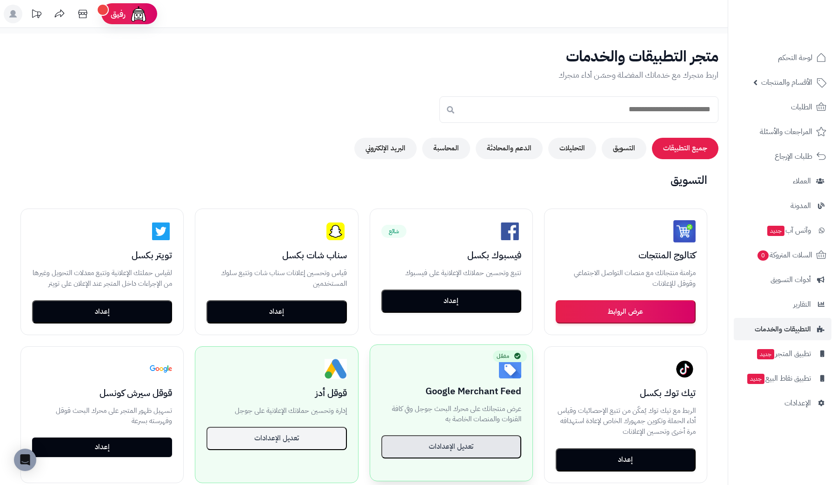
click at [456, 450] on button "تعديل الإعدادات" at bounding box center [451, 446] width 140 height 23
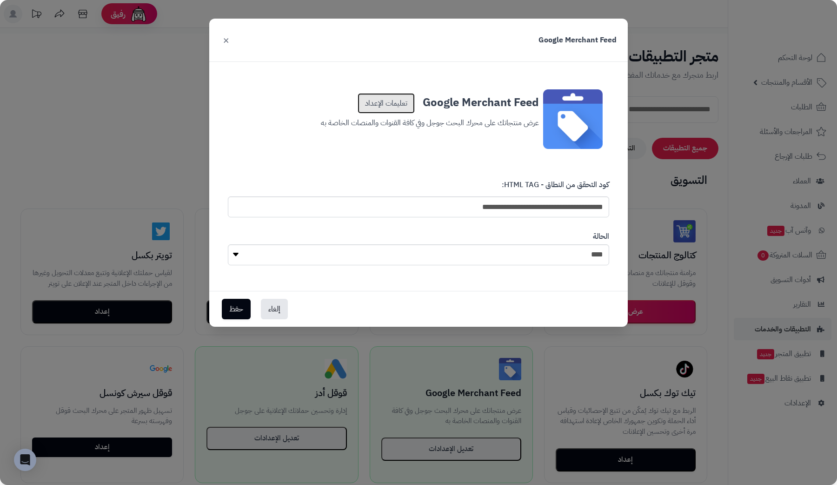
click at [385, 100] on link "تعليمات الإعداد" at bounding box center [386, 103] width 57 height 20
click at [281, 306] on button "إلغاء" at bounding box center [274, 308] width 27 height 20
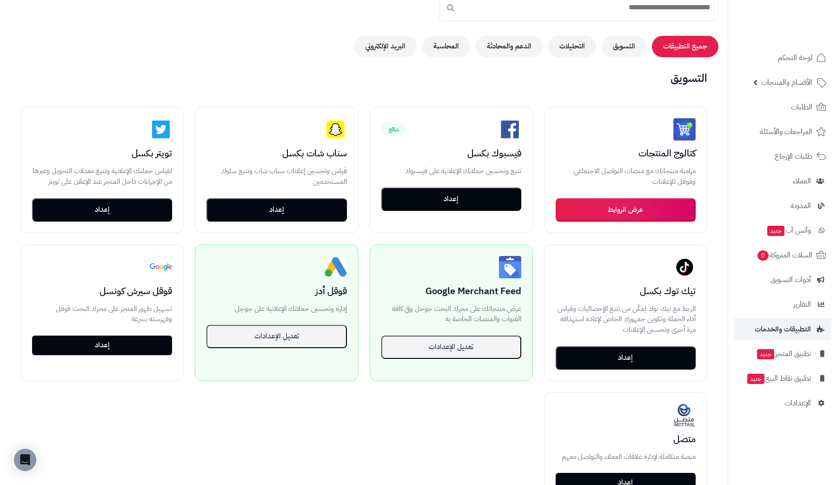
scroll to position [120, 0]
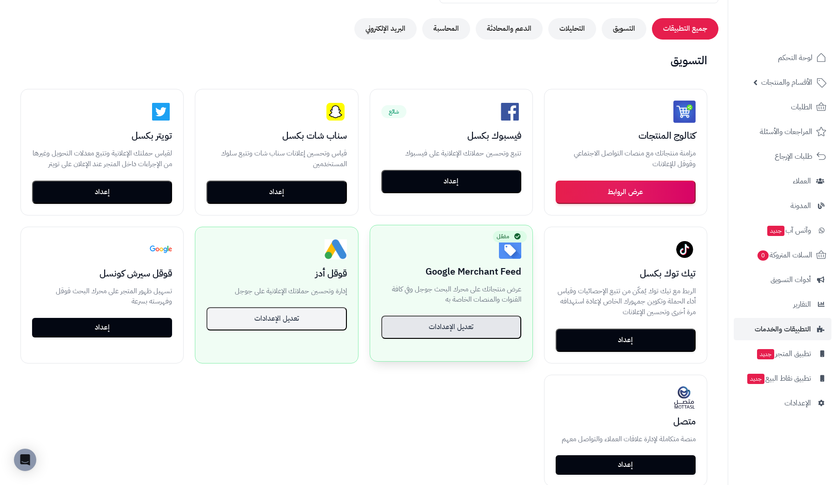
click at [428, 334] on button "تعديل الإعدادات" at bounding box center [451, 326] width 140 height 23
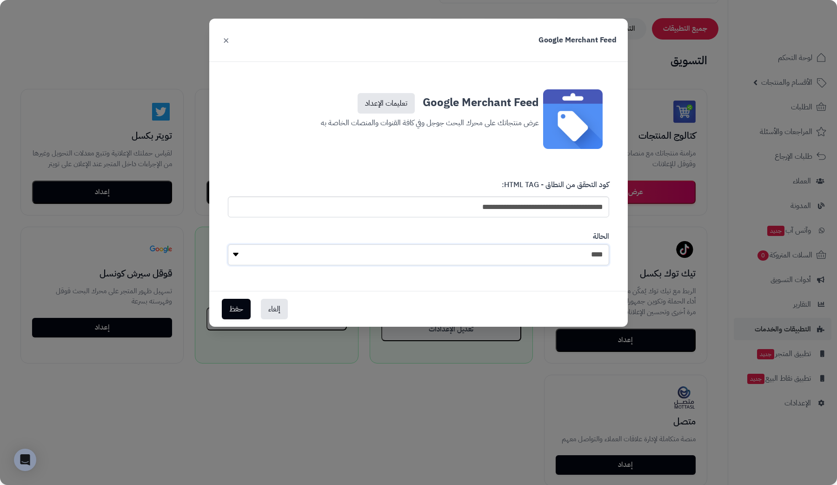
click at [499, 259] on select "**** ****" at bounding box center [418, 254] width 381 height 21
click at [228, 244] on select "**** ****" at bounding box center [418, 254] width 381 height 21
click at [518, 252] on select "**** ****" at bounding box center [418, 254] width 381 height 21
select select "*"
click at [228, 244] on select "**** ****" at bounding box center [418, 254] width 381 height 21
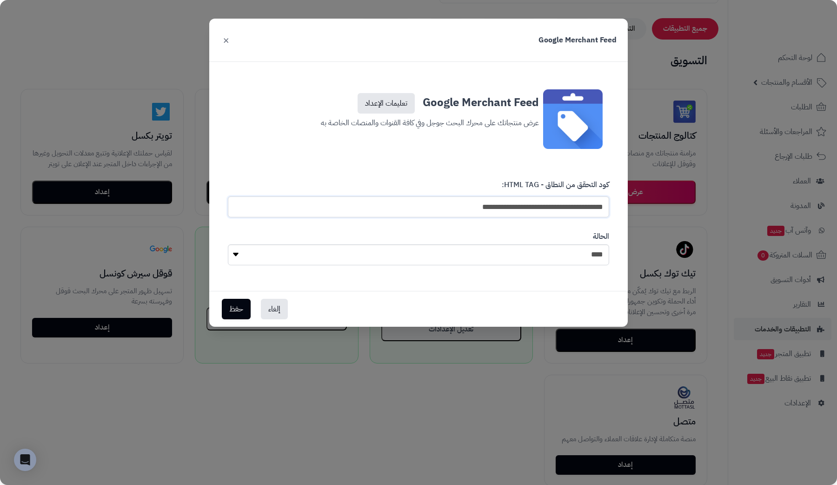
click at [544, 211] on input "**********" at bounding box center [418, 206] width 381 height 21
click at [234, 311] on button "حفظ" at bounding box center [236, 308] width 29 height 20
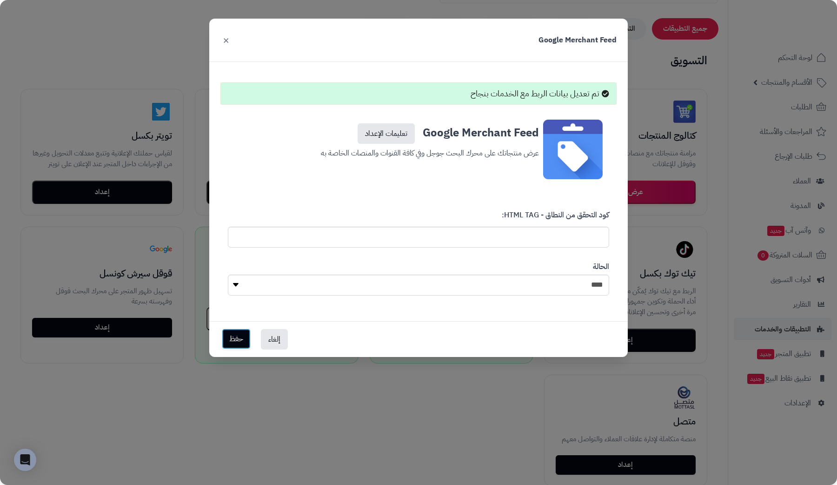
click at [239, 333] on button "حفظ" at bounding box center [236, 338] width 29 height 20
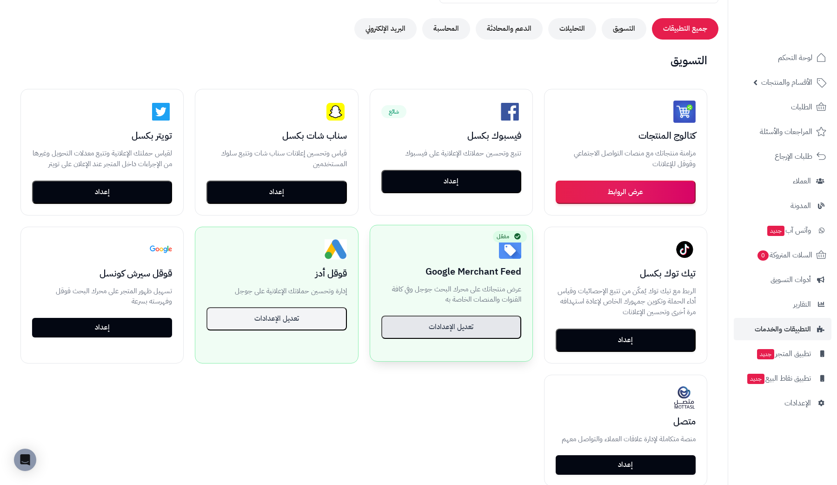
click at [416, 327] on button "تعديل الإعدادات" at bounding box center [451, 326] width 140 height 23
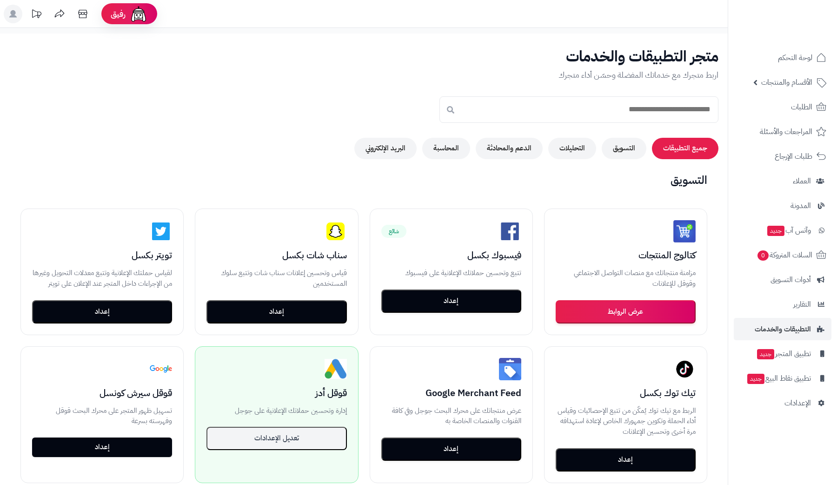
scroll to position [120, 0]
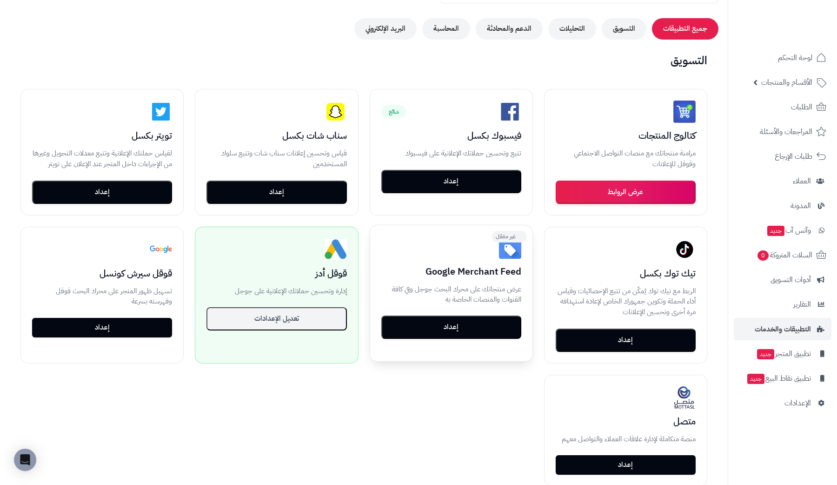
click at [456, 332] on button "إعداد" at bounding box center [451, 326] width 140 height 23
